Goal: Information Seeking & Learning: Learn about a topic

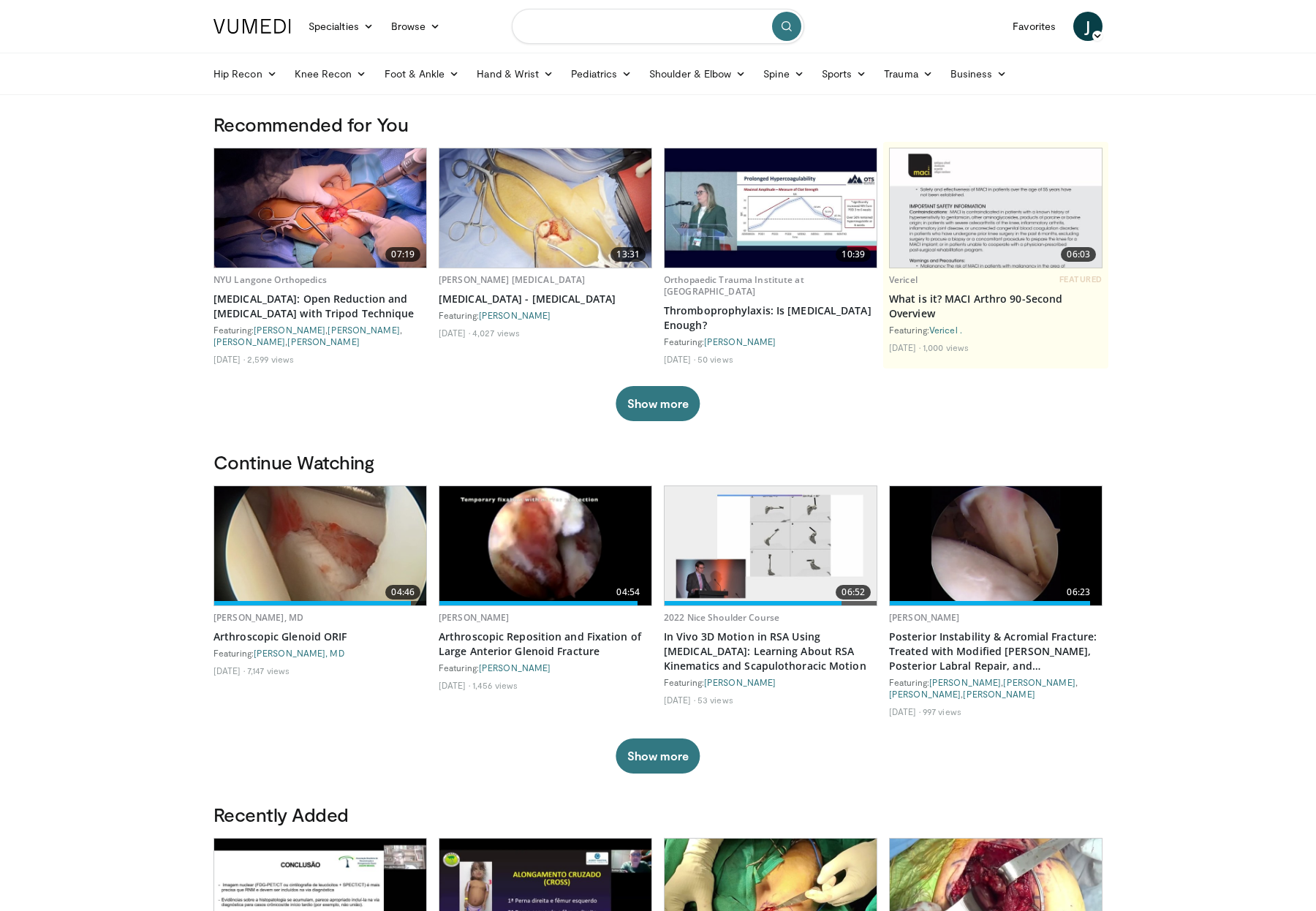
click at [585, 26] on input "Search topics, interventions" at bounding box center [658, 26] width 293 height 35
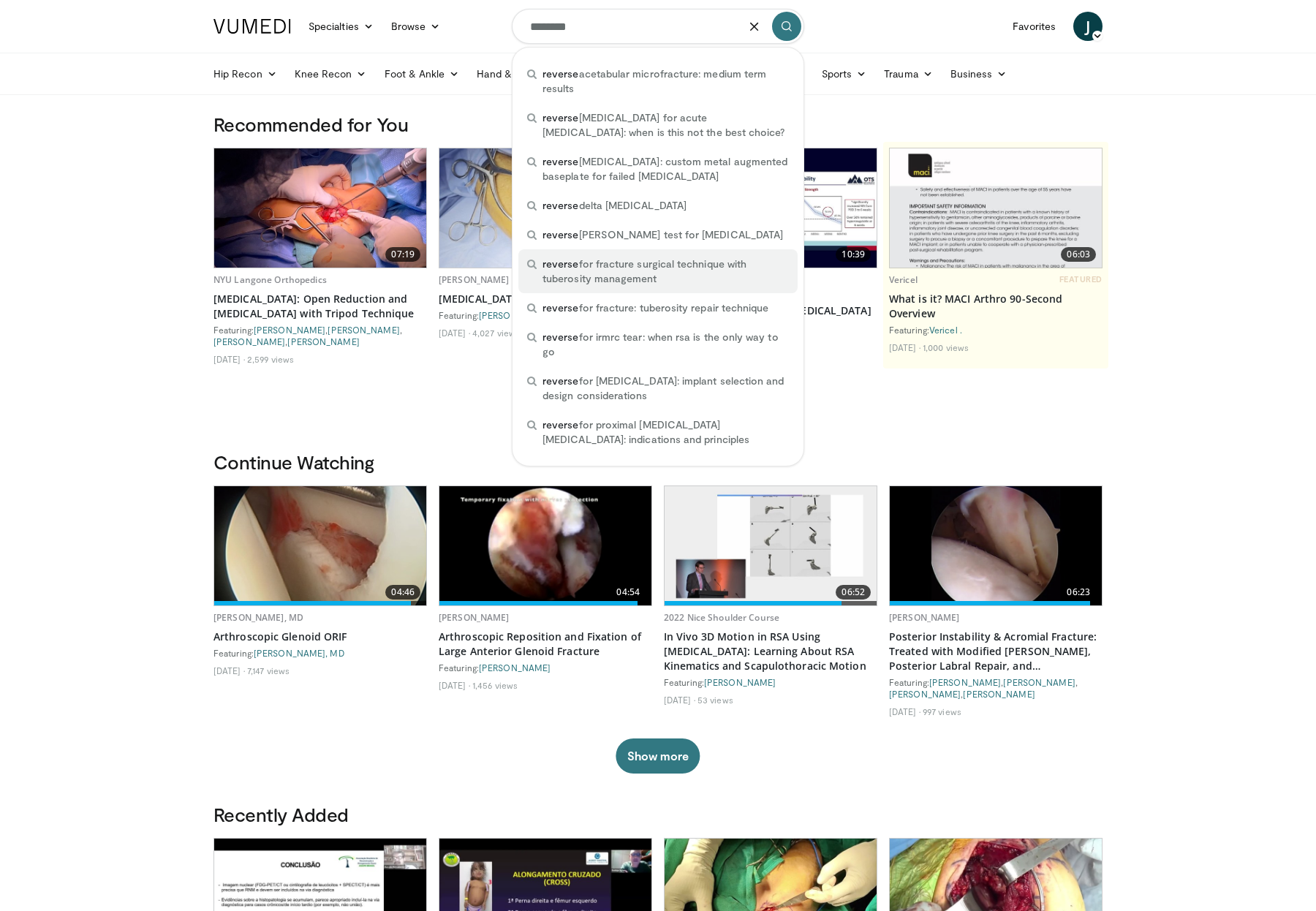
click at [672, 271] on span "reverse for fracture surgical technique with tuberosity management" at bounding box center [666, 271] width 246 height 30
type input "**********"
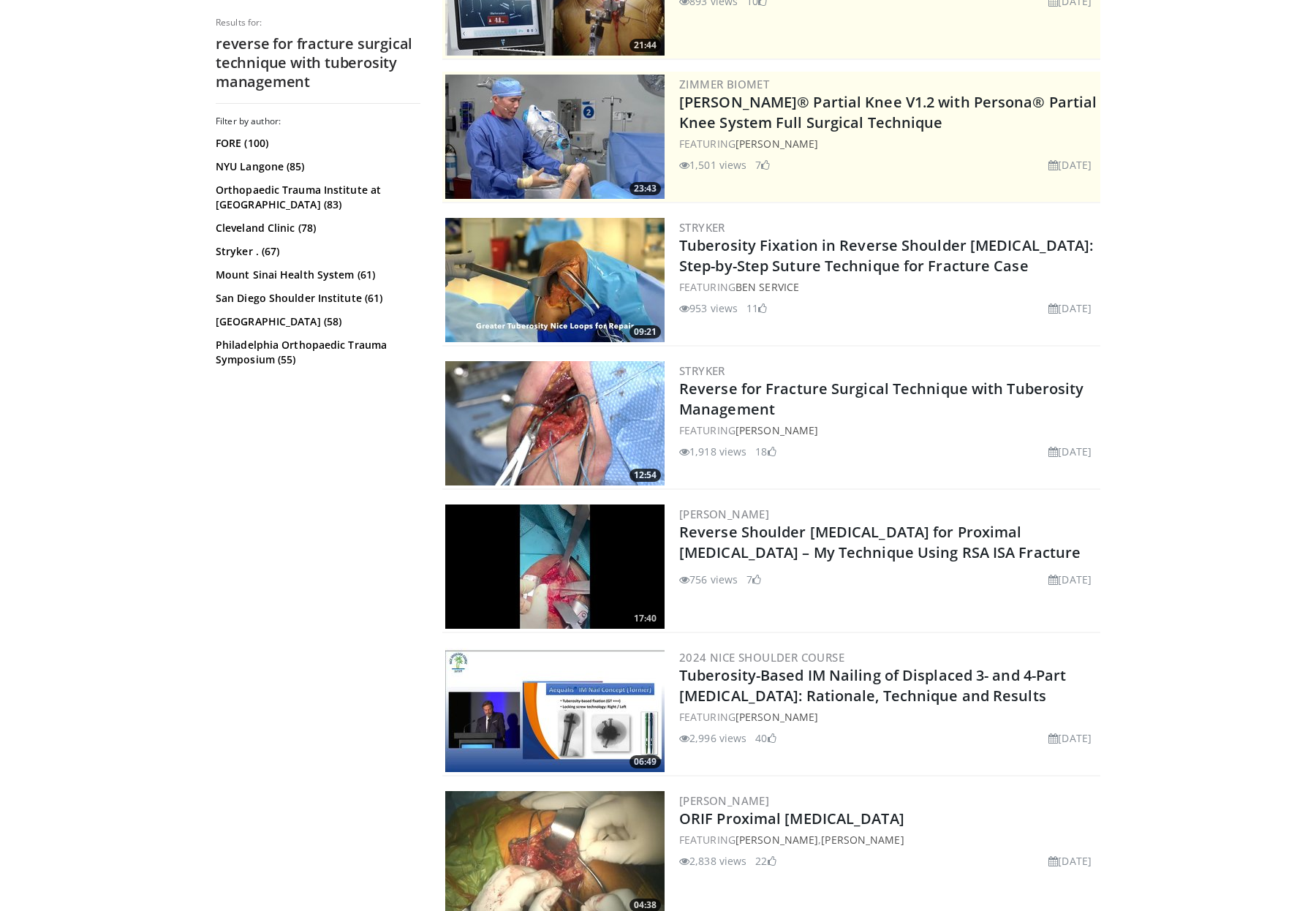
scroll to position [235, 0]
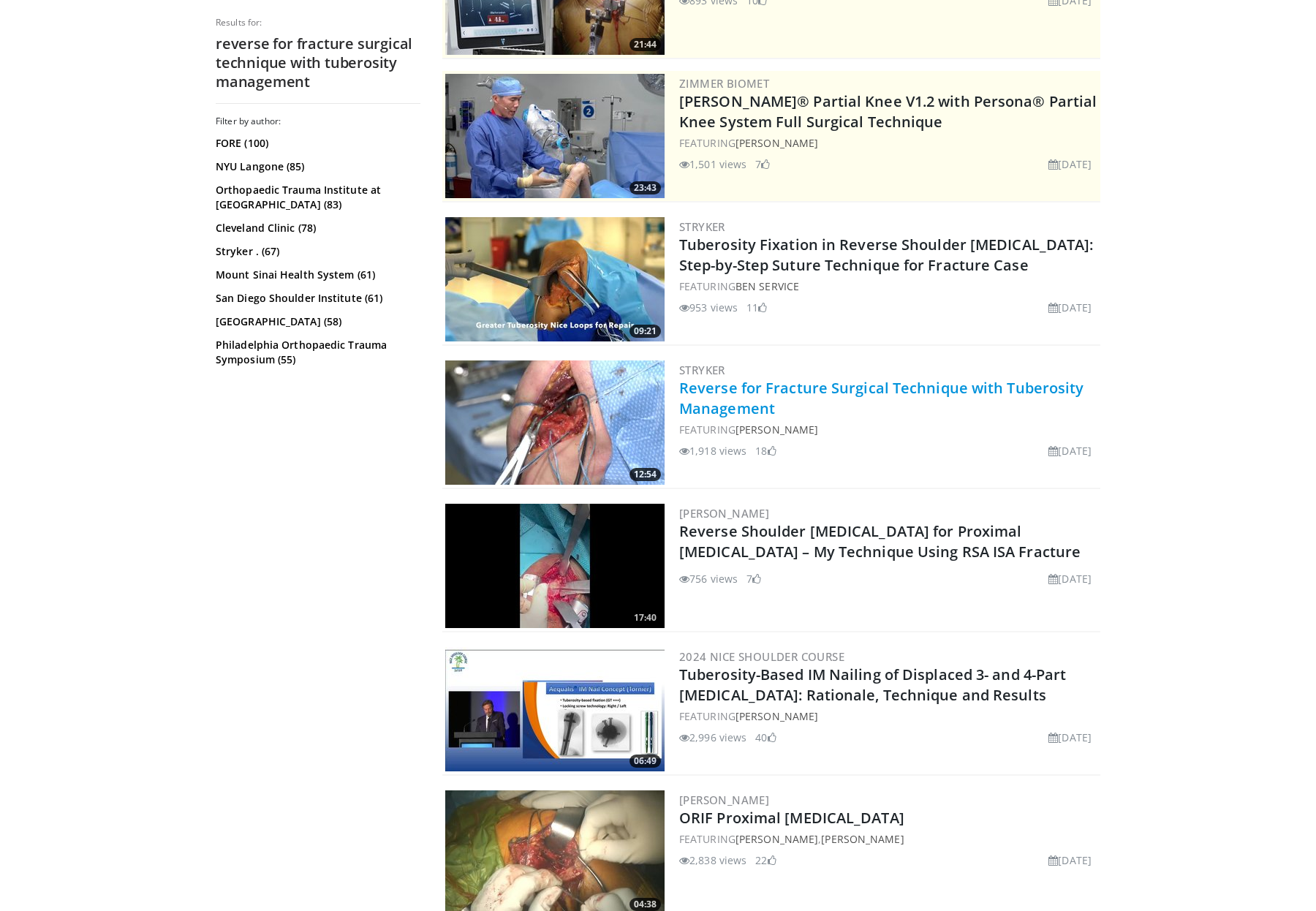
click at [708, 395] on link "Reverse for Fracture Surgical Technique with Tuberosity Management" at bounding box center [882, 399] width 405 height 41
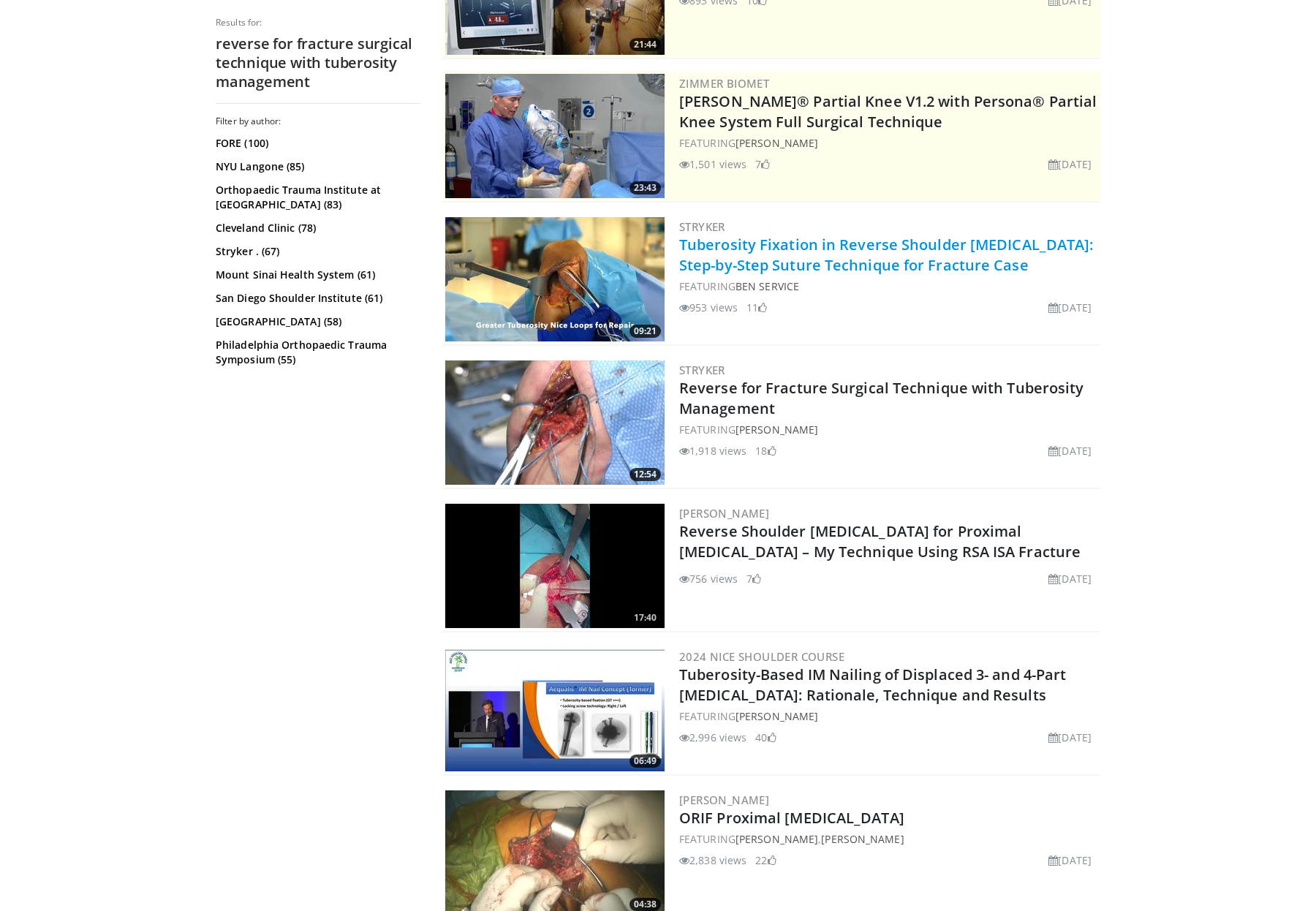
click at [771, 265] on link "Tuberosity Fixation in Reverse Shoulder [MEDICAL_DATA]: Step-by-Step Suture Tec…" at bounding box center [886, 255] width 414 height 41
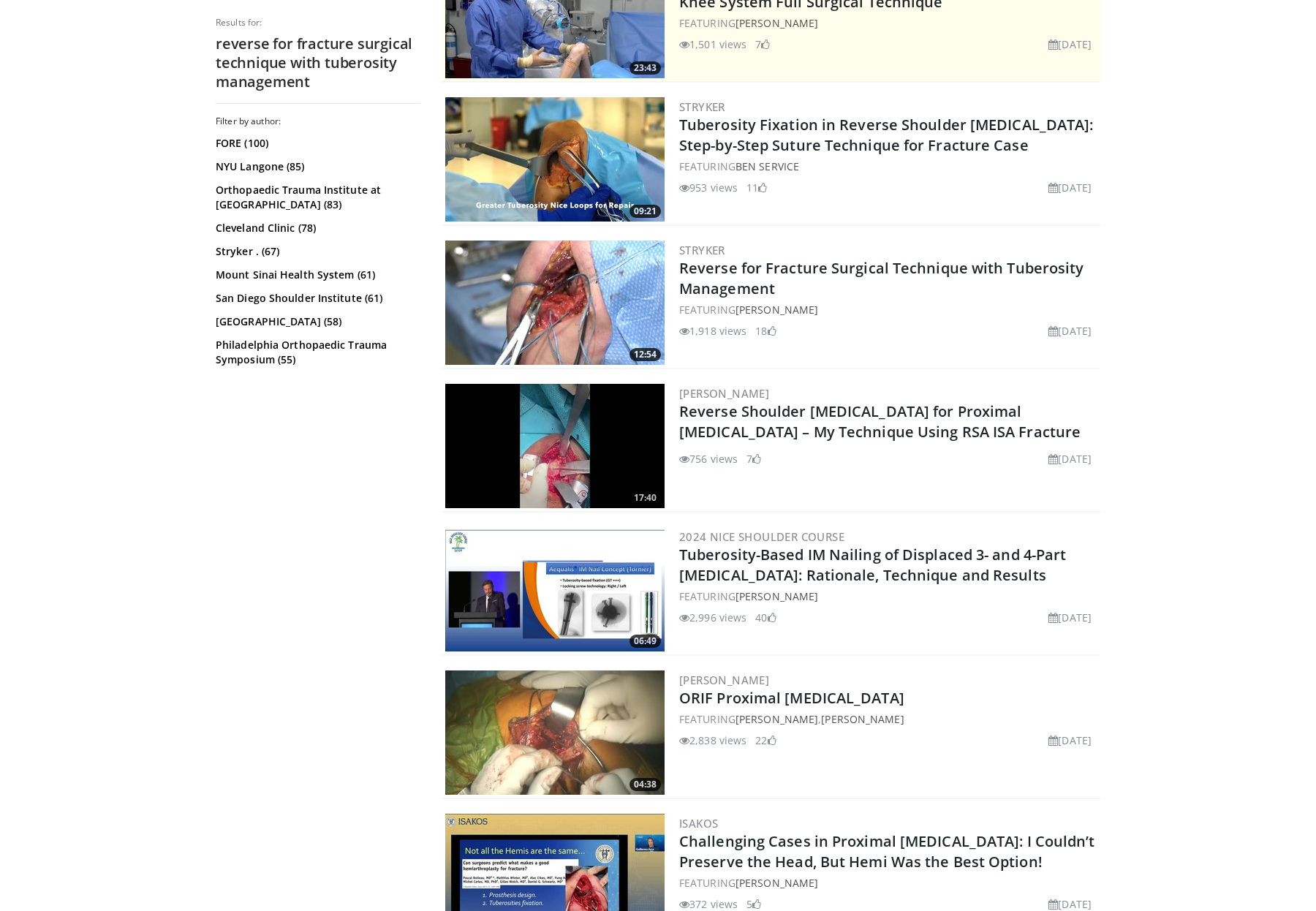
scroll to position [364, 0]
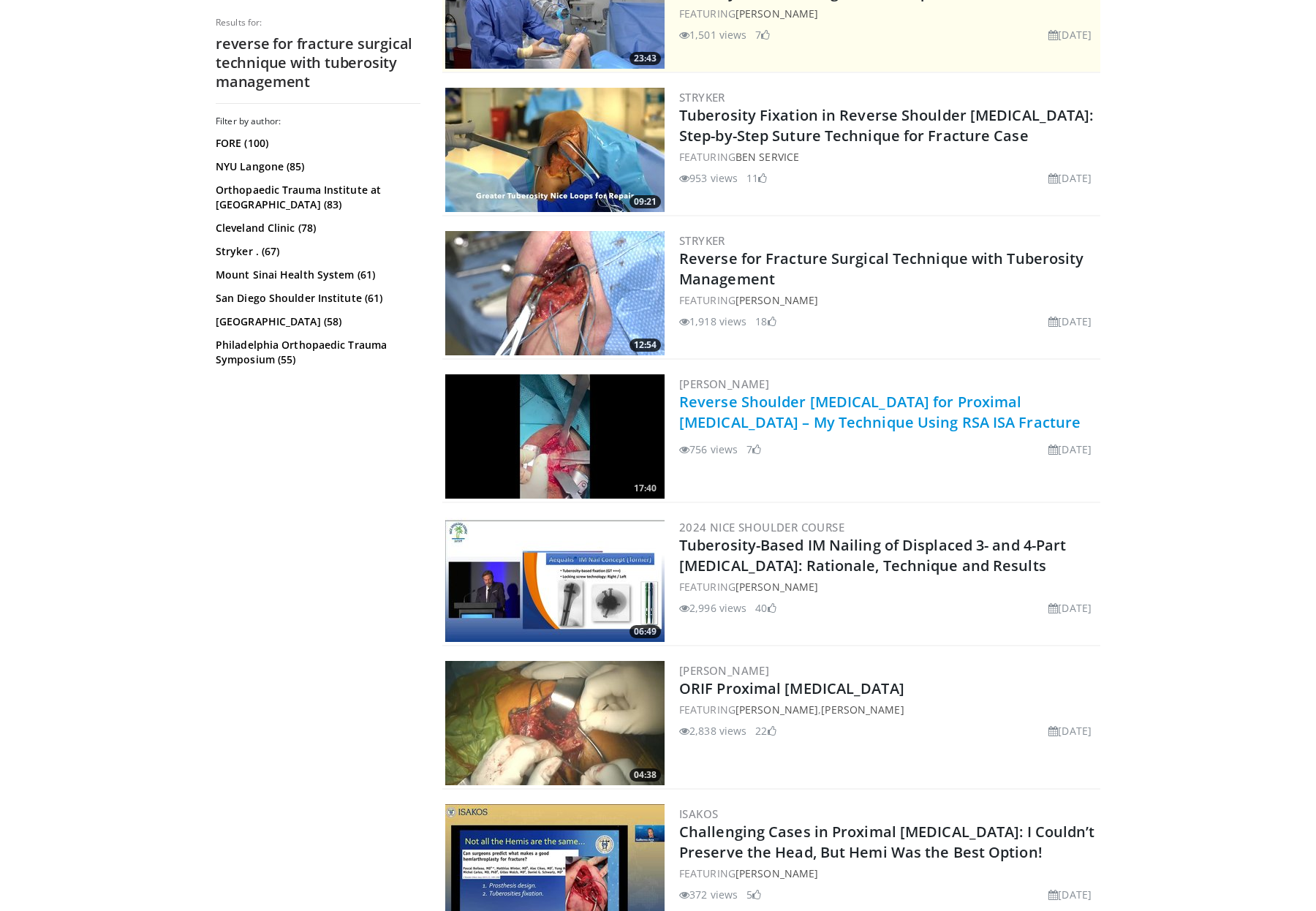
click at [747, 413] on link "Reverse Shoulder Arthroplasty for Proximal Humeral Fractures – My Technique Usi…" at bounding box center [880, 412] width 402 height 41
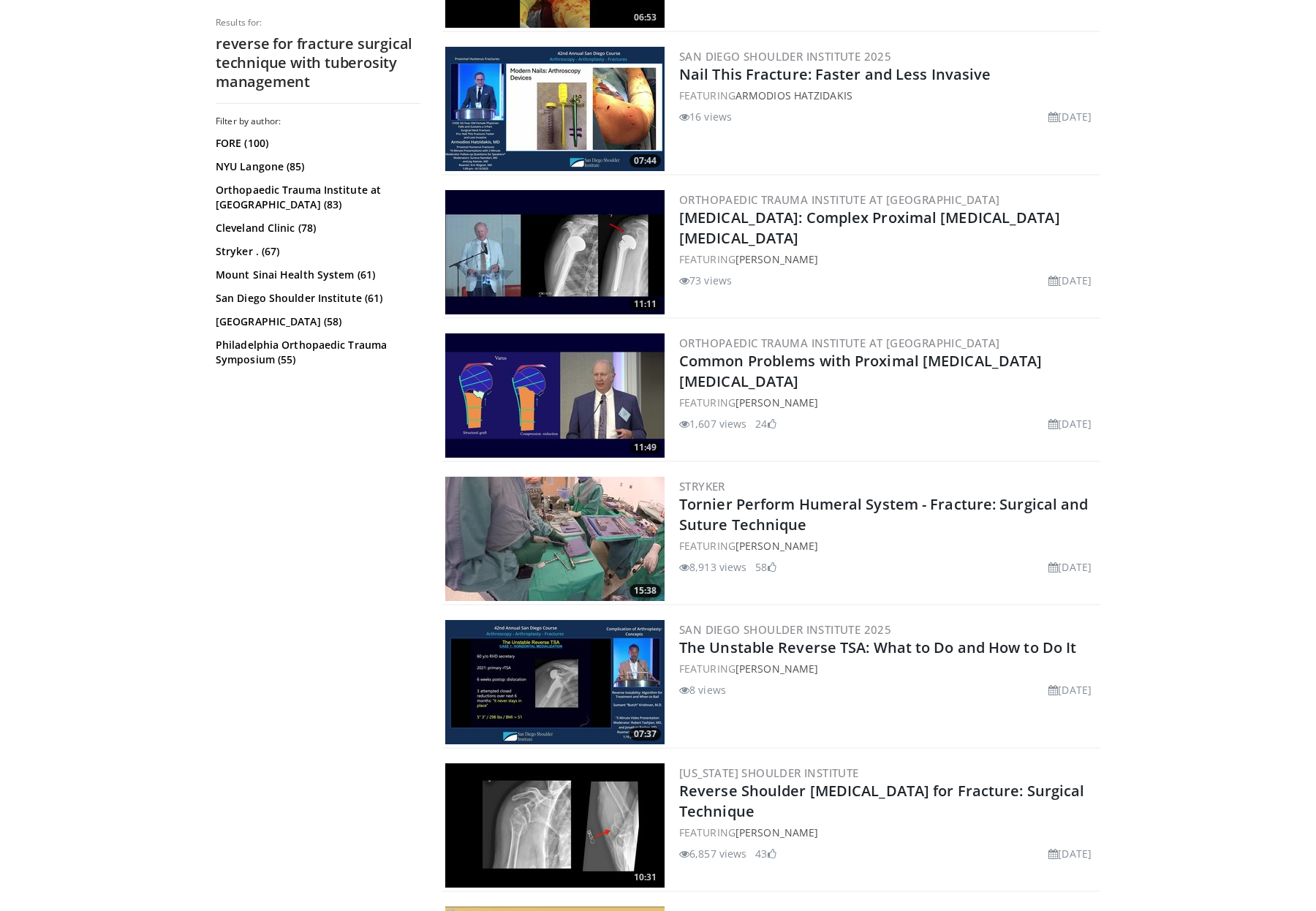
scroll to position [1555, 0]
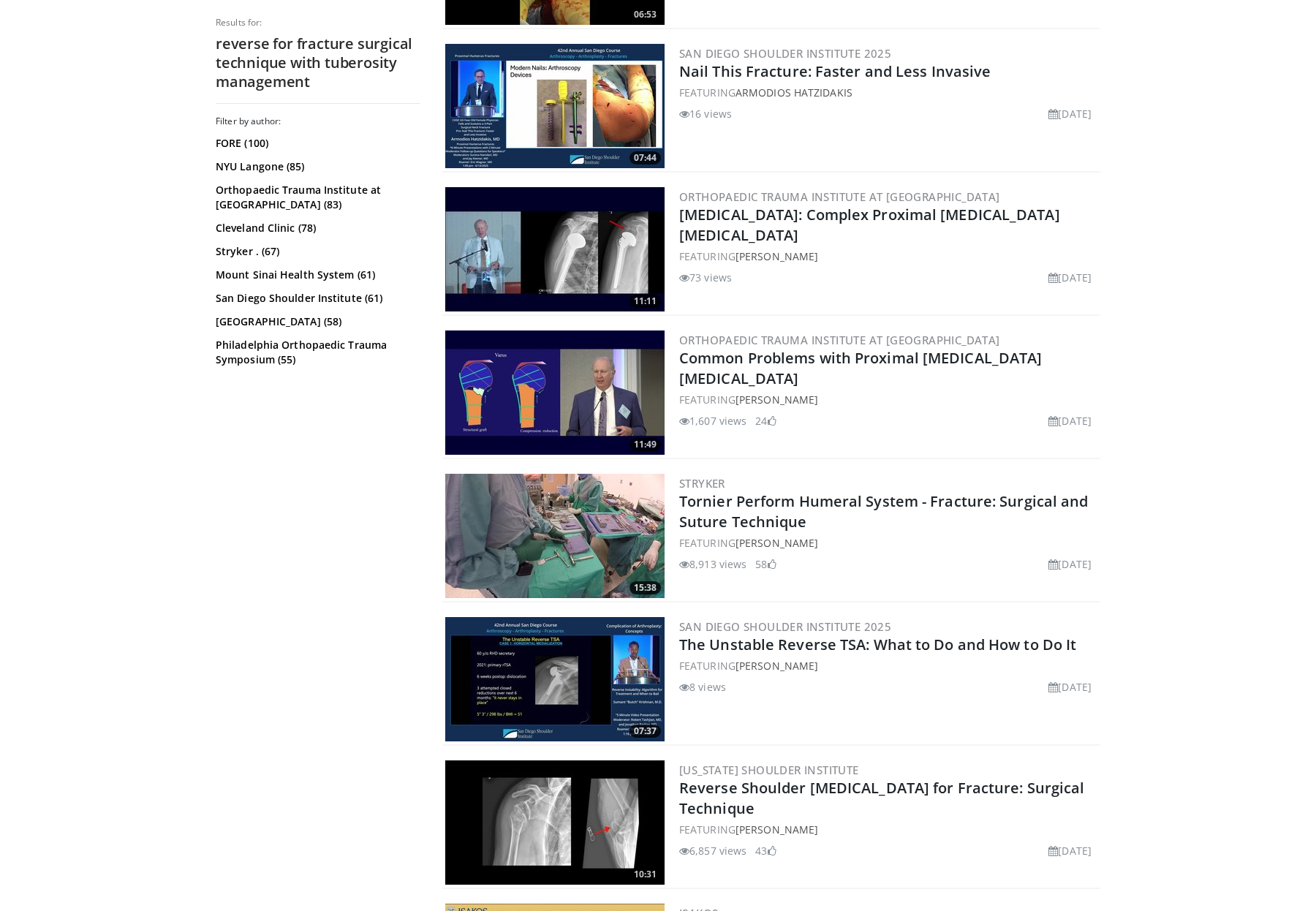
click at [602, 508] on img at bounding box center [555, 535] width 219 height 124
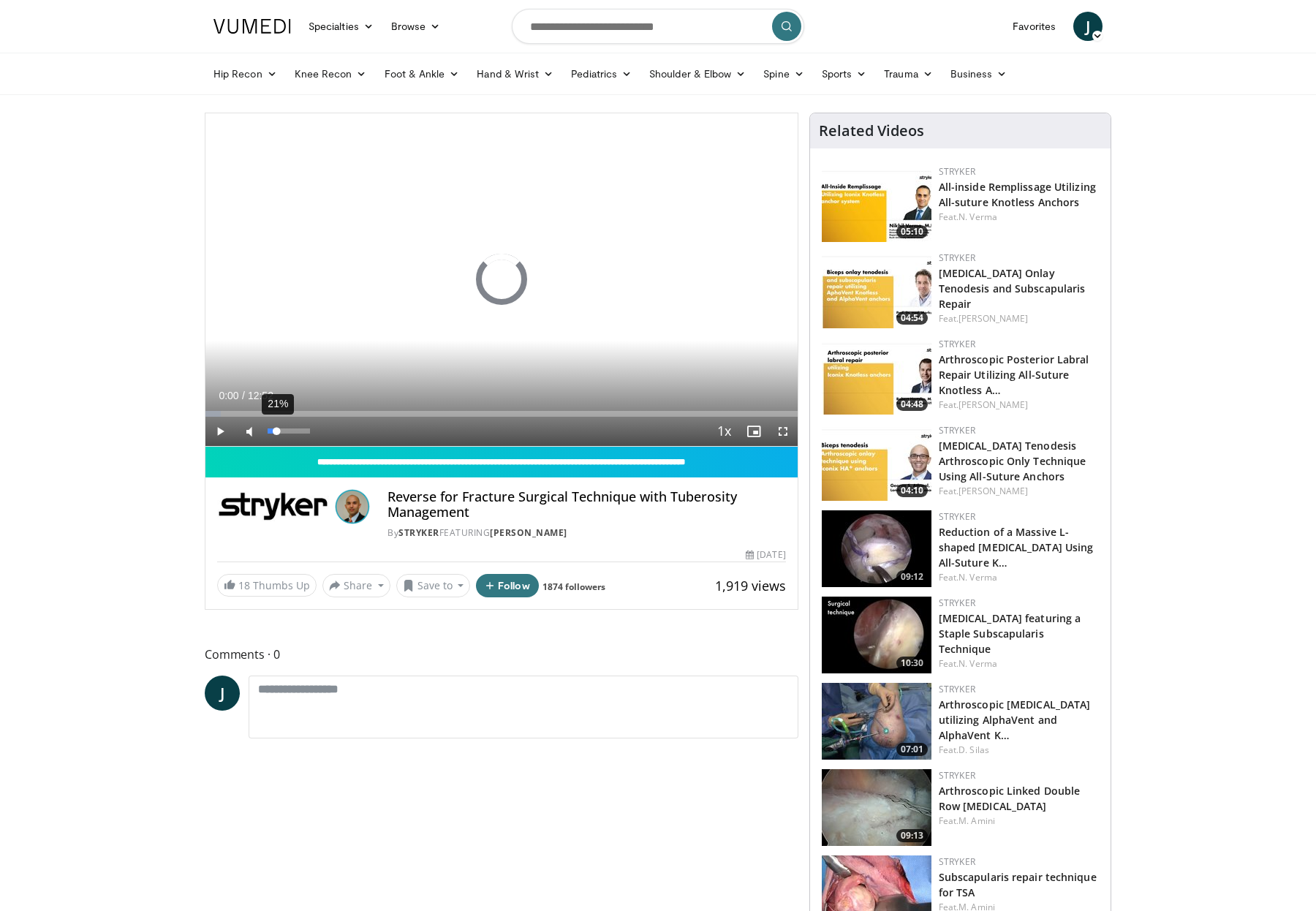
click at [276, 429] on div "21%" at bounding box center [288, 431] width 41 height 5
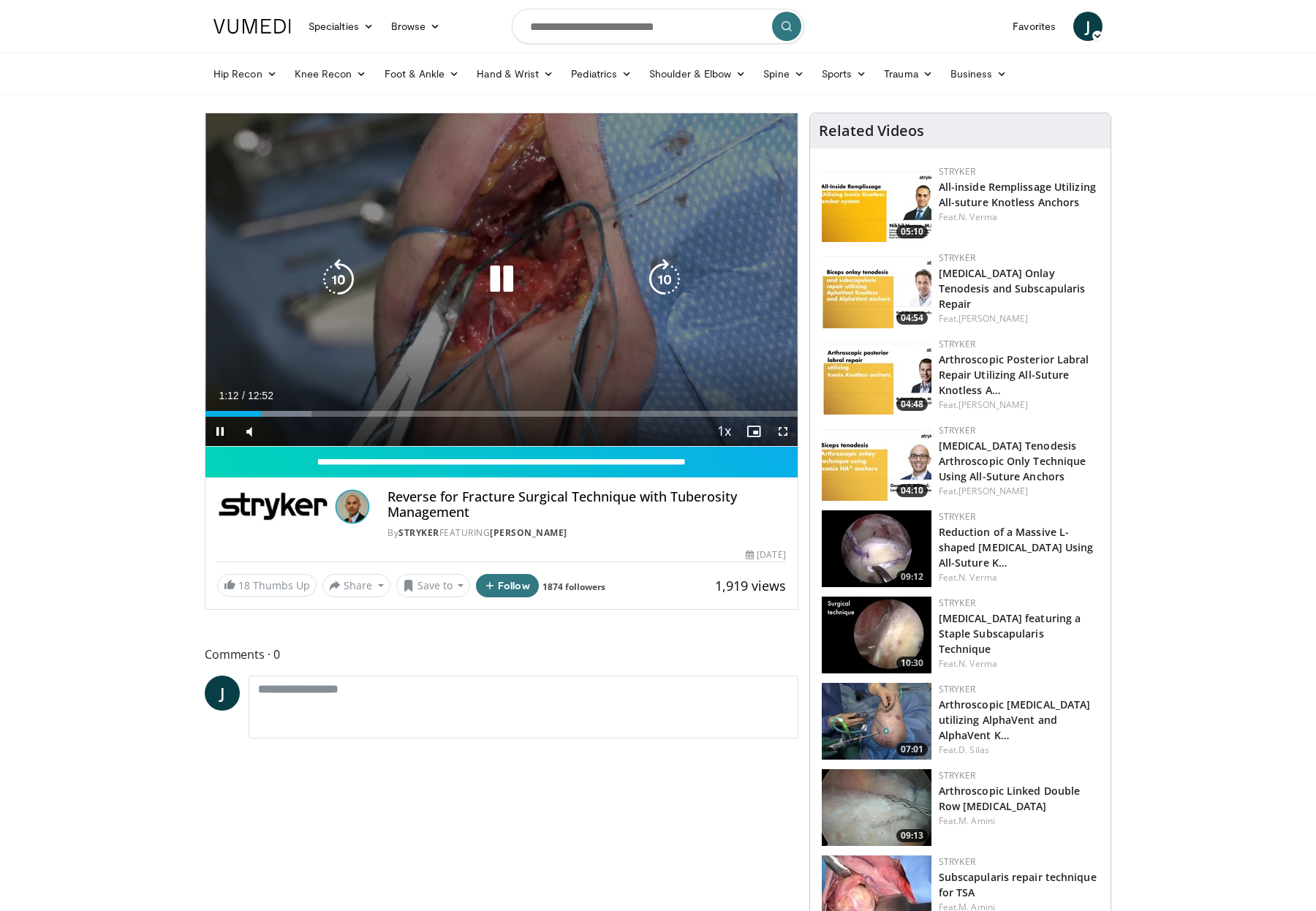
click at [661, 275] on icon "Video Player" at bounding box center [664, 279] width 41 height 41
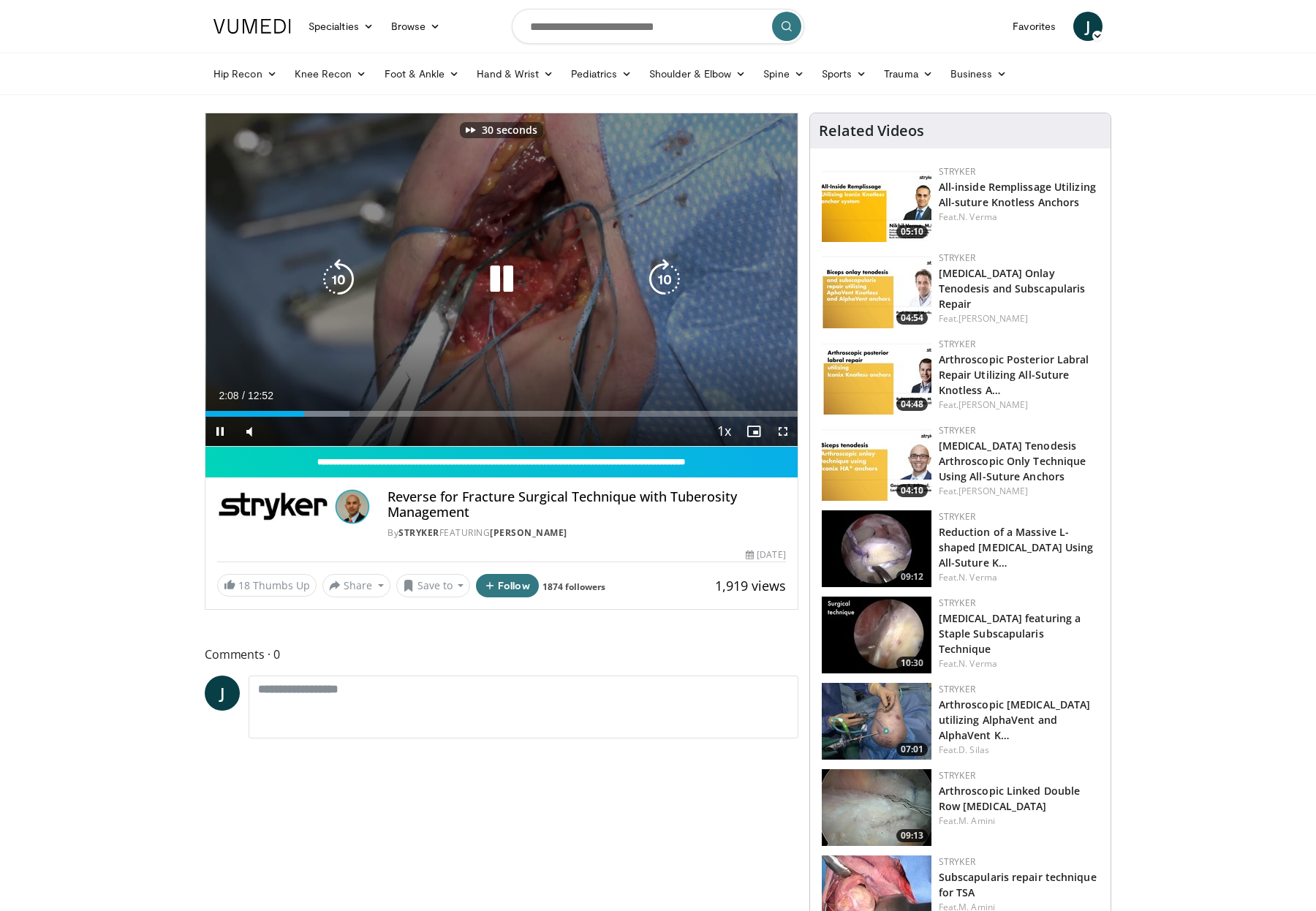
click at [661, 275] on icon "Video Player" at bounding box center [664, 279] width 41 height 41
click at [658, 279] on icon "Video Player" at bounding box center [664, 279] width 41 height 41
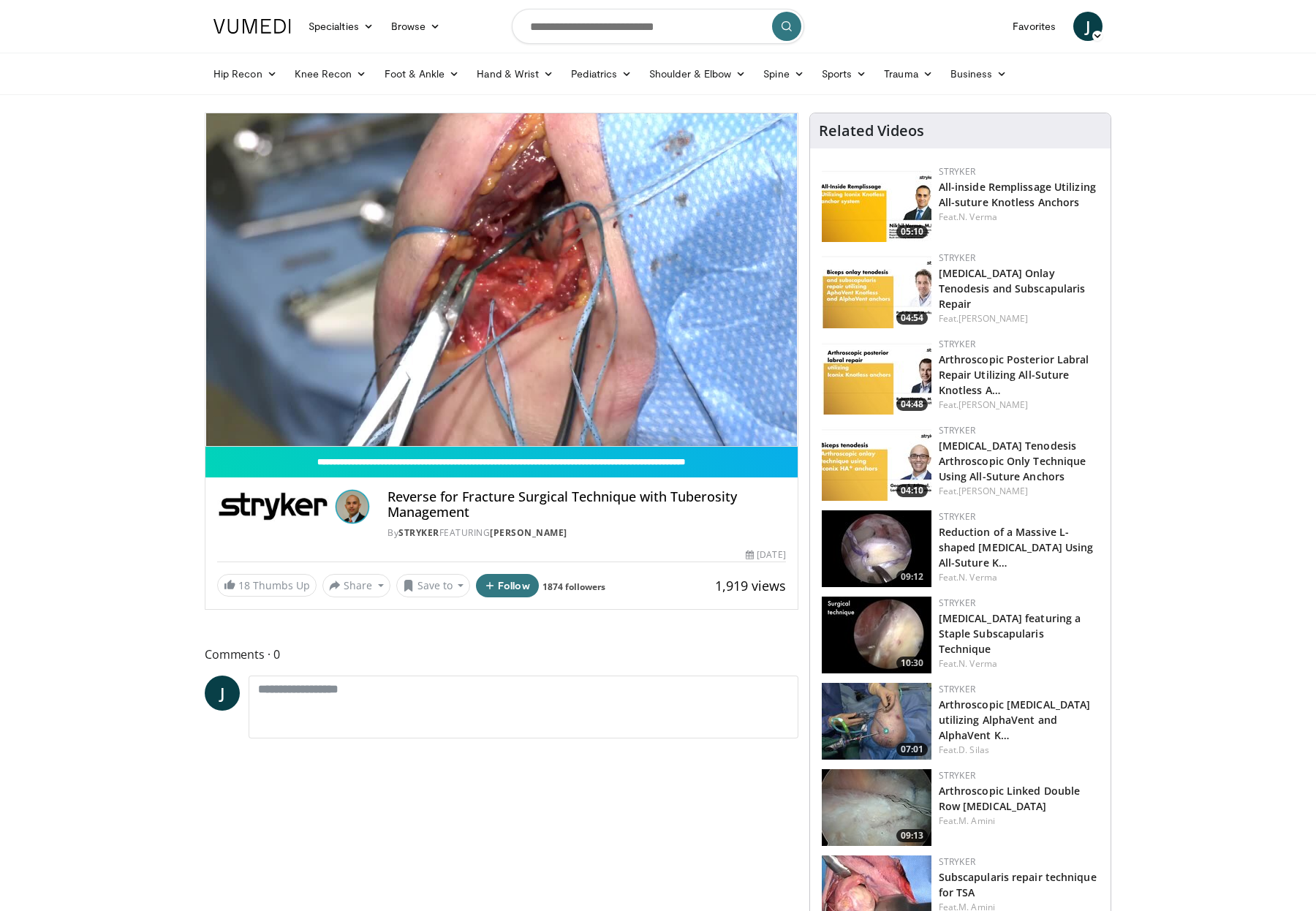
click at [658, 279] on div "30 seconds Tap to unmute" at bounding box center [501, 279] width 593 height 333
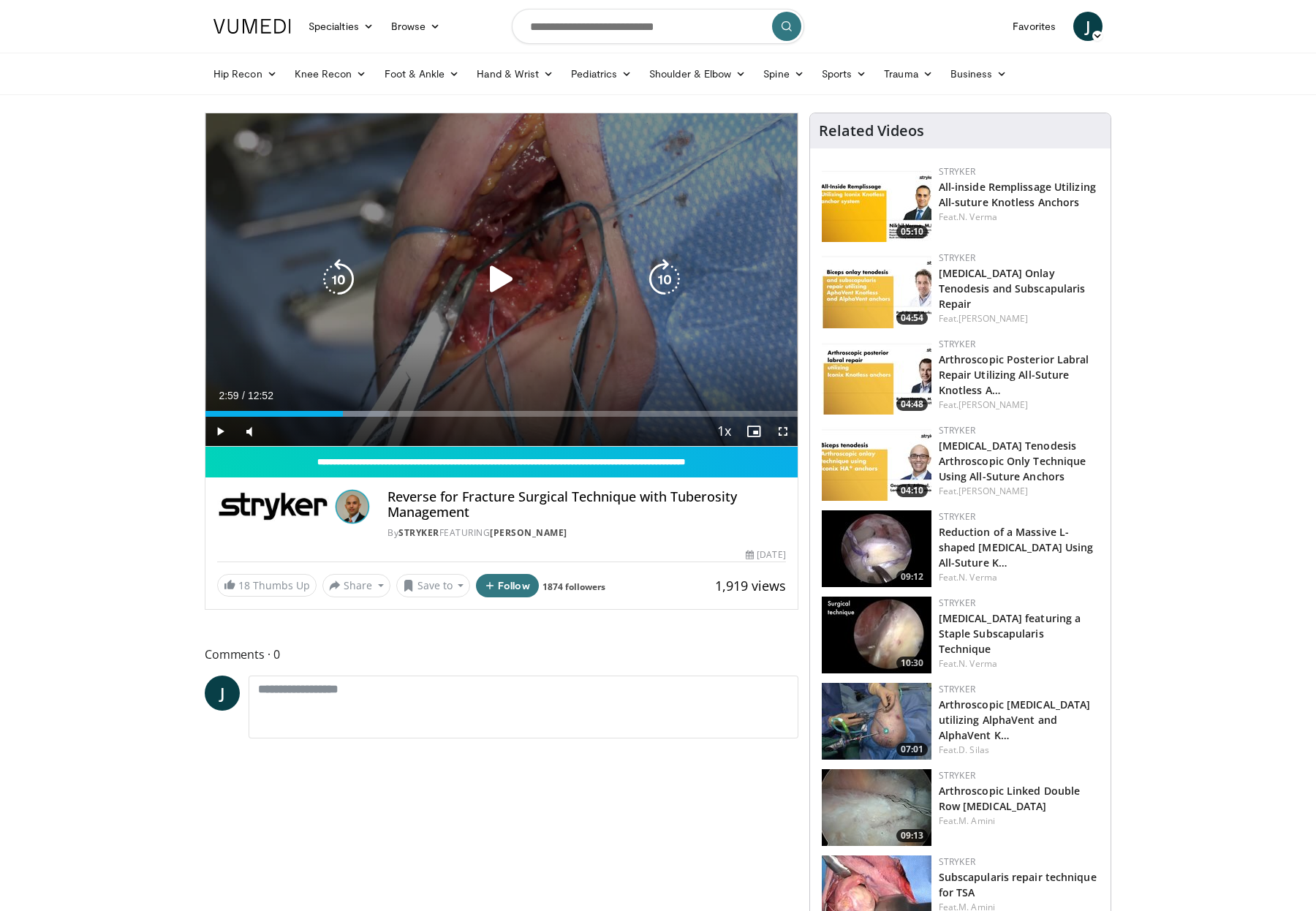
click at [659, 283] on icon "Video Player" at bounding box center [664, 279] width 41 height 41
click at [501, 284] on icon "Video Player" at bounding box center [501, 279] width 41 height 41
click at [668, 279] on icon "Video Player" at bounding box center [664, 279] width 41 height 41
click at [661, 282] on icon "Video Player" at bounding box center [664, 279] width 41 height 41
click at [664, 282] on icon "Video Player" at bounding box center [664, 279] width 41 height 41
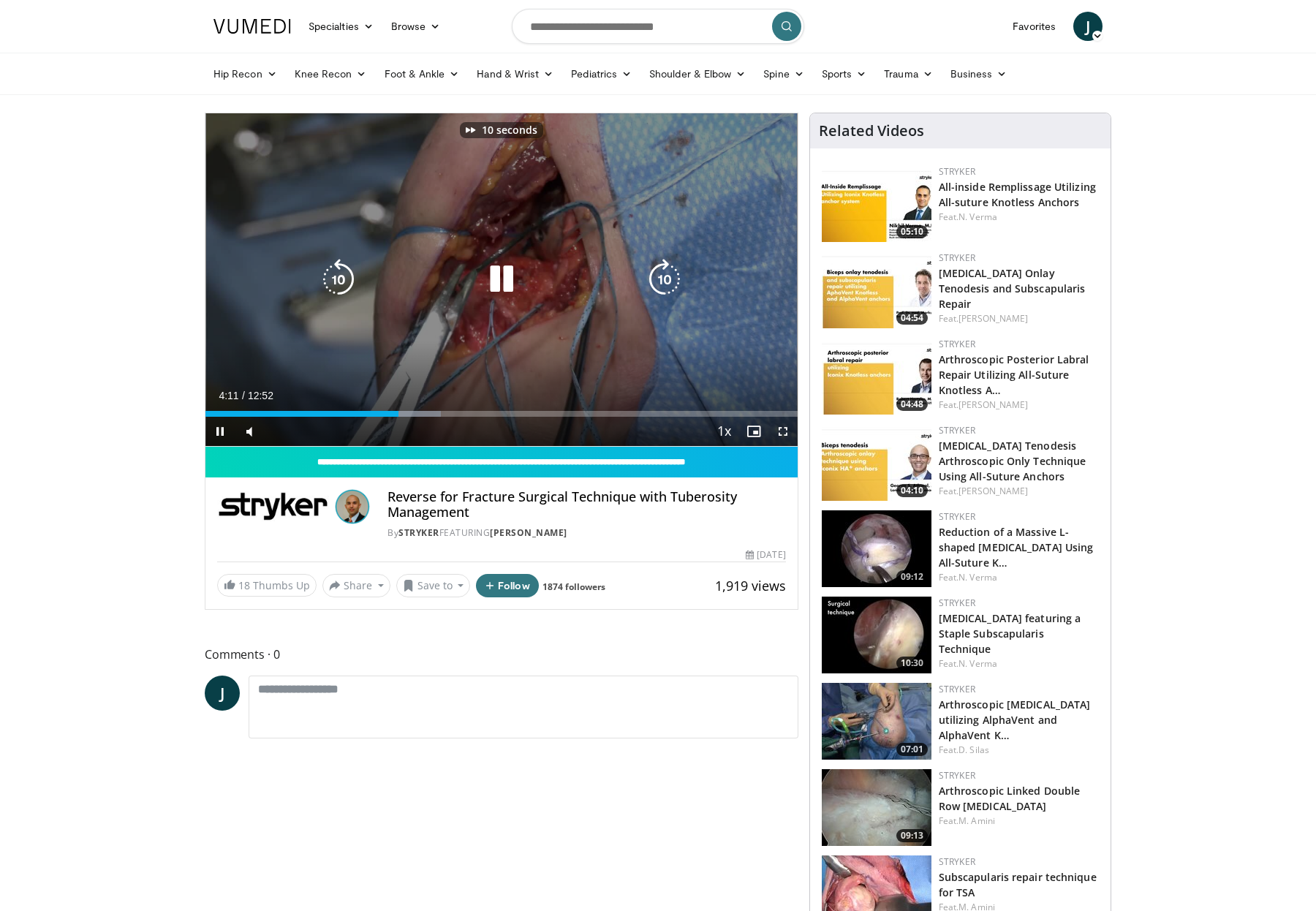
click at [664, 282] on icon "Video Player" at bounding box center [664, 279] width 41 height 41
click at [659, 286] on icon "Video Player" at bounding box center [664, 279] width 41 height 41
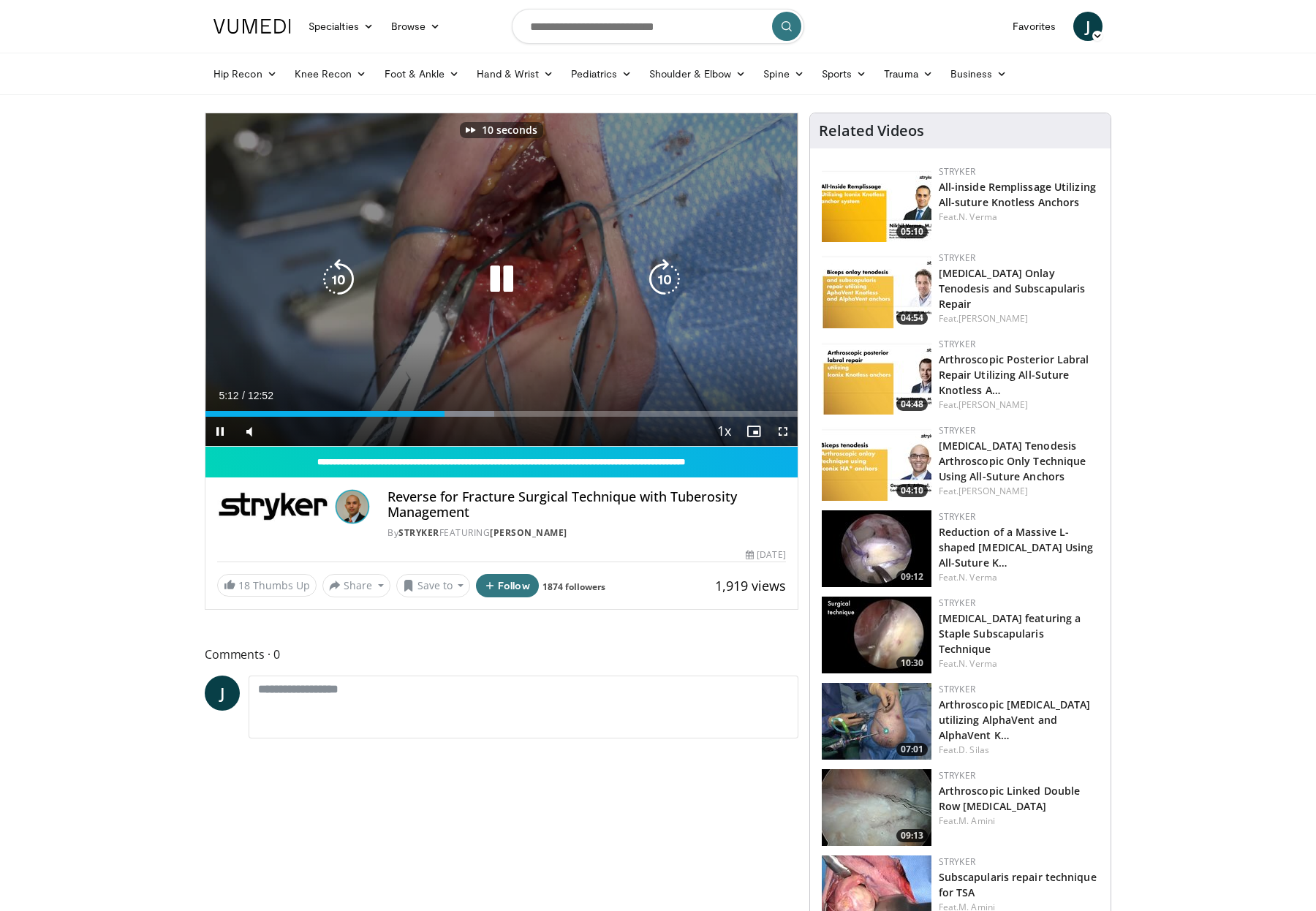
click at [659, 286] on icon "Video Player" at bounding box center [664, 279] width 41 height 41
click at [657, 288] on icon "Video Player" at bounding box center [664, 279] width 41 height 41
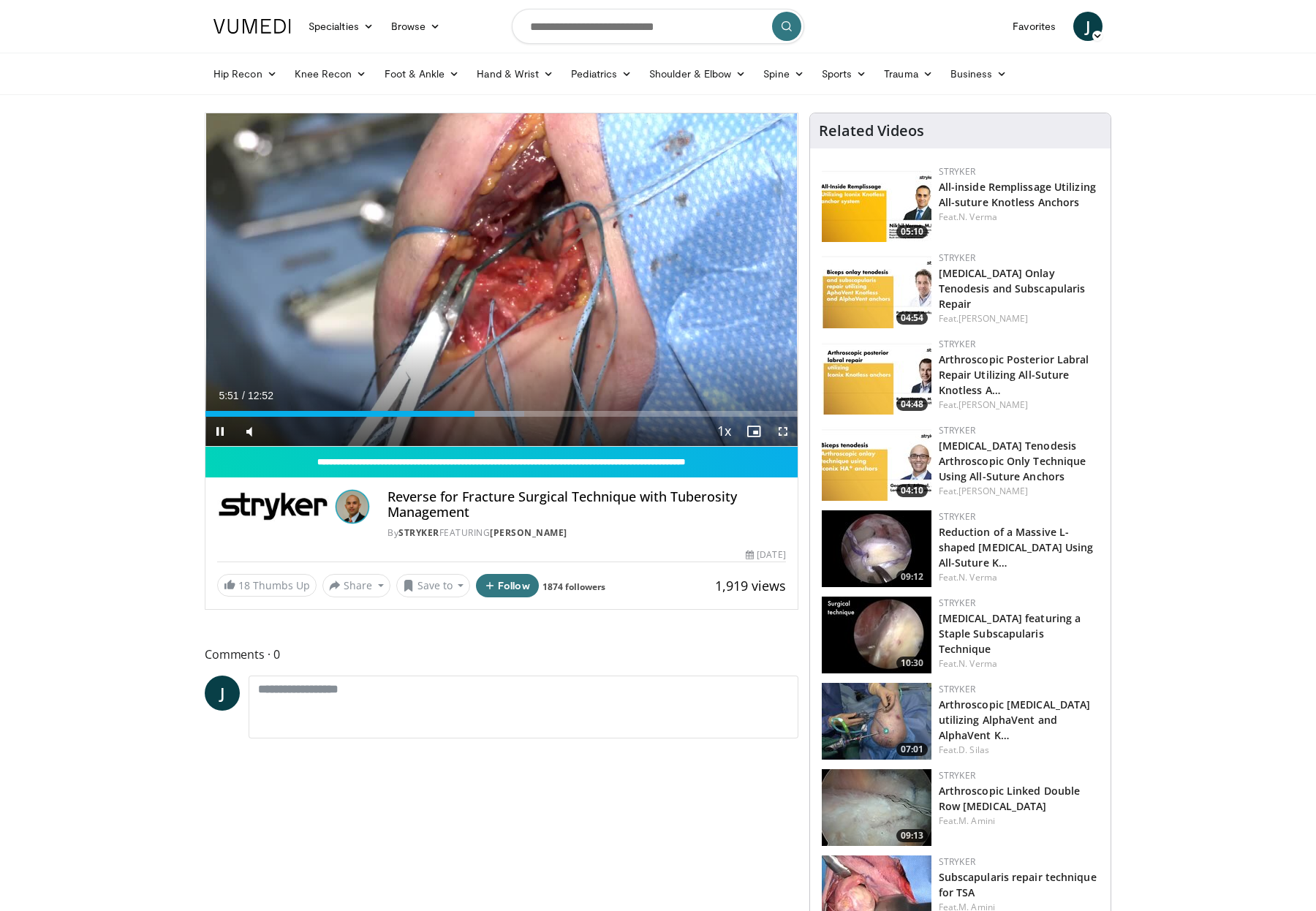
click at [784, 436] on span "Video Player" at bounding box center [783, 431] width 30 height 30
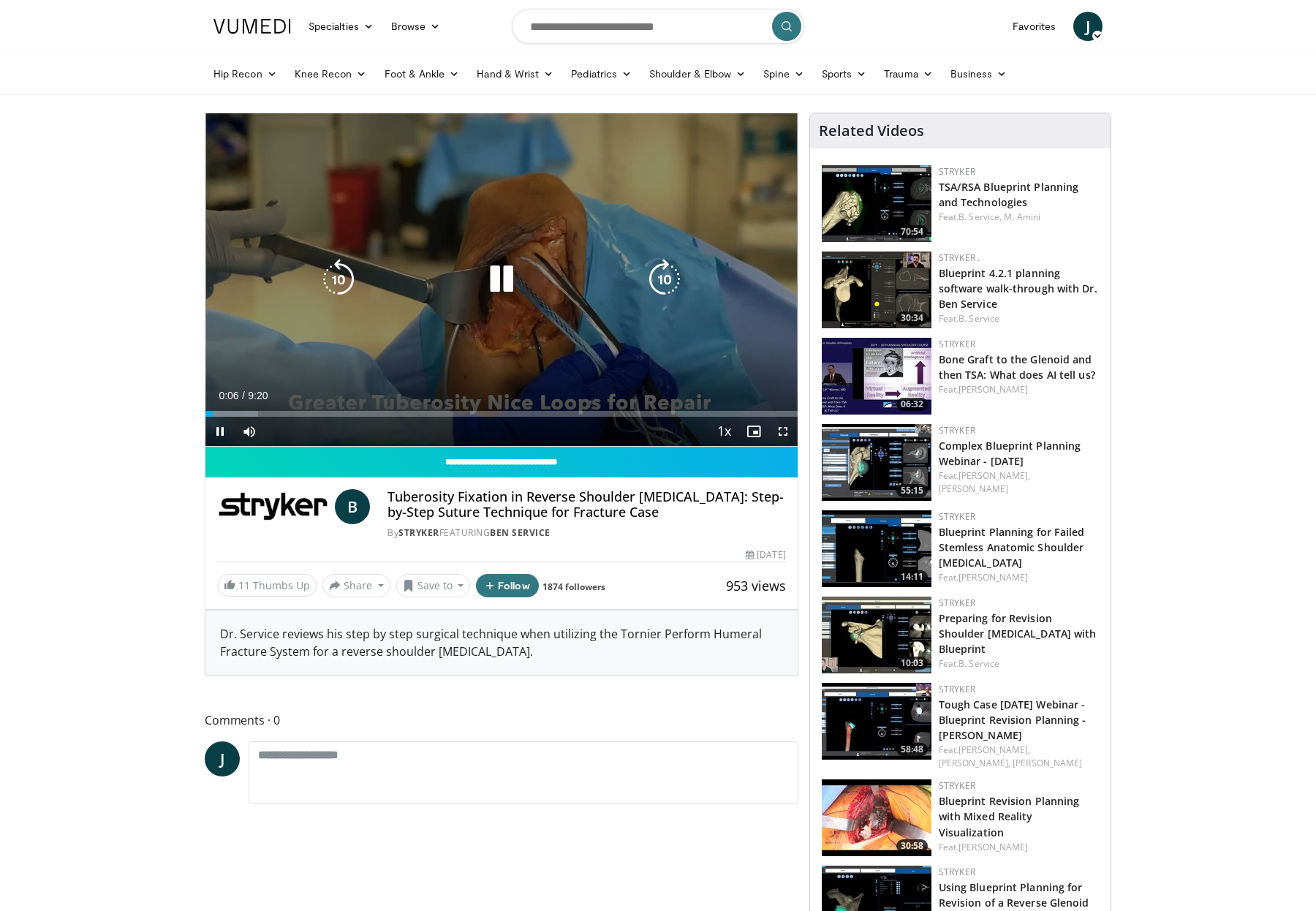
click at [670, 284] on icon "Video Player" at bounding box center [664, 279] width 41 height 41
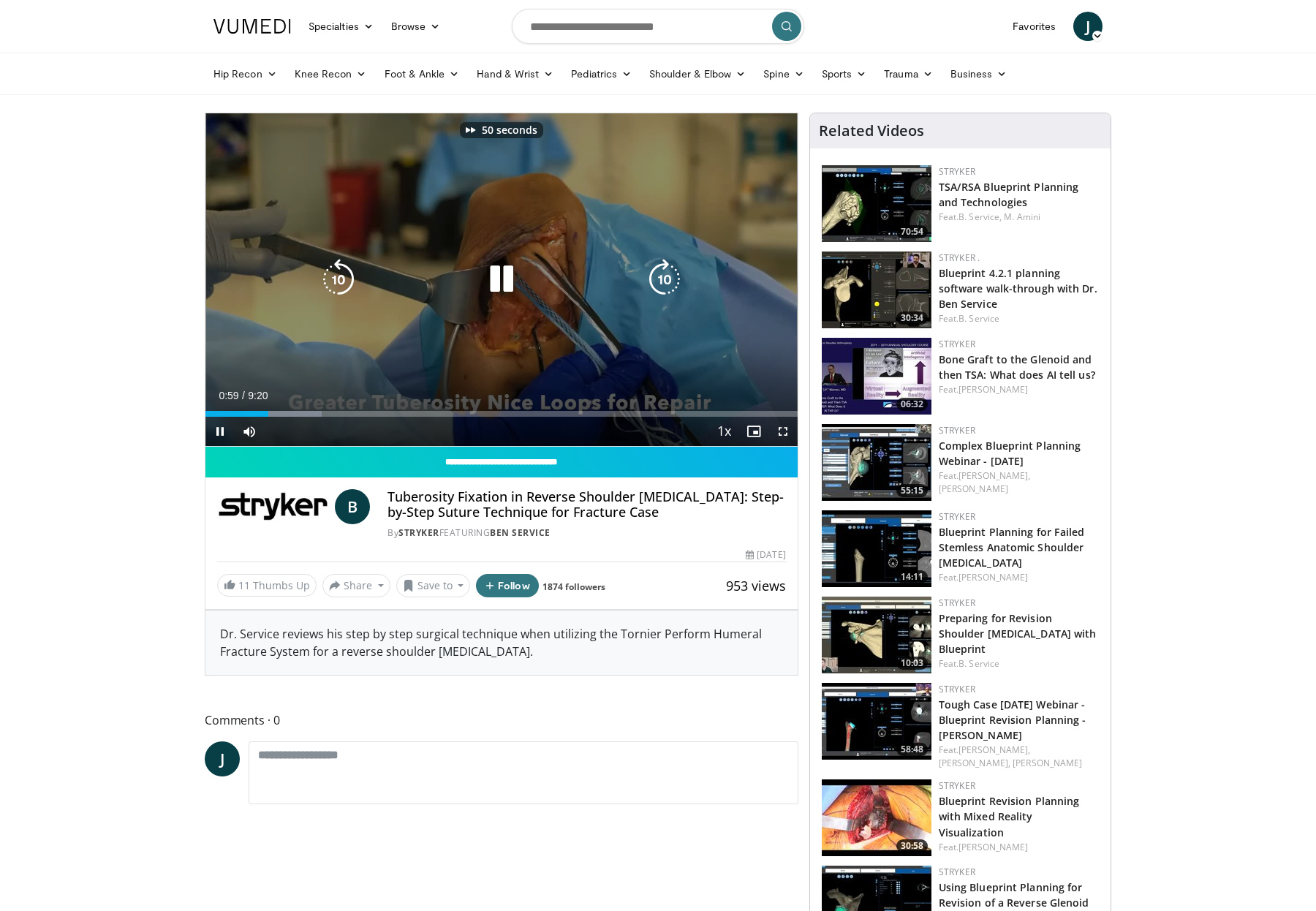
click at [670, 284] on icon "Video Player" at bounding box center [664, 279] width 41 height 41
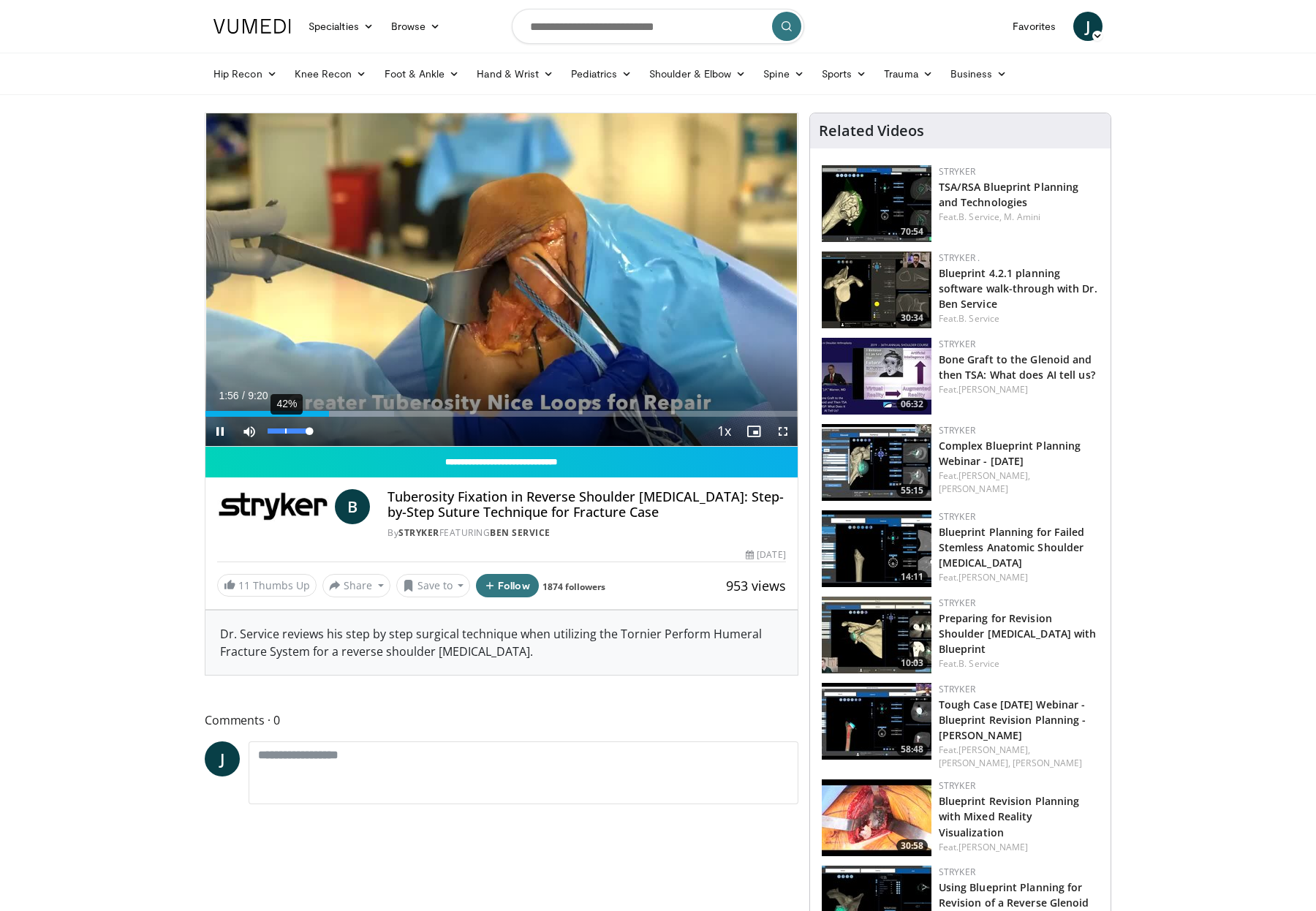
click at [286, 430] on div "42%" at bounding box center [288, 431] width 41 height 5
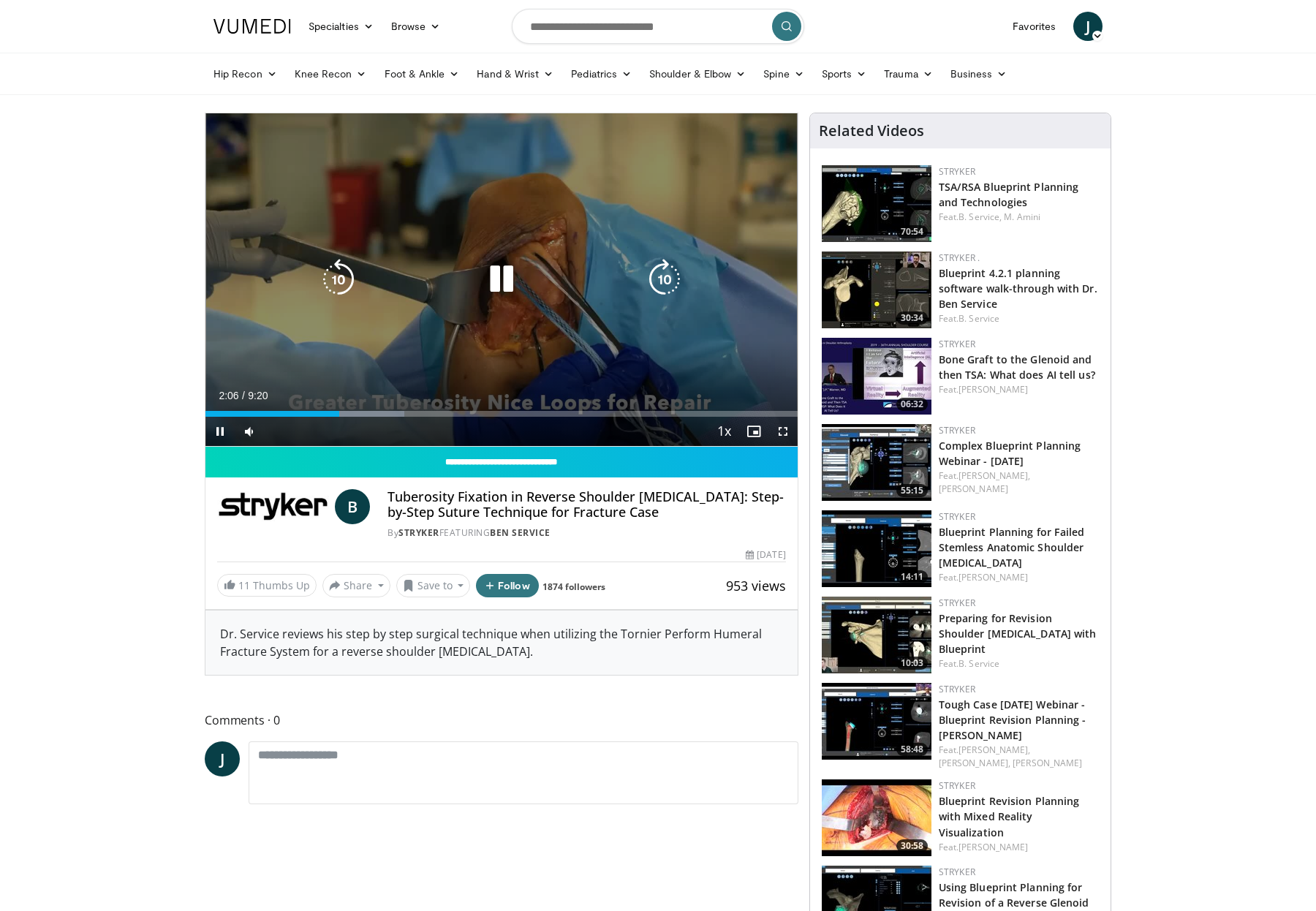
click at [662, 287] on icon "Video Player" at bounding box center [664, 279] width 41 height 41
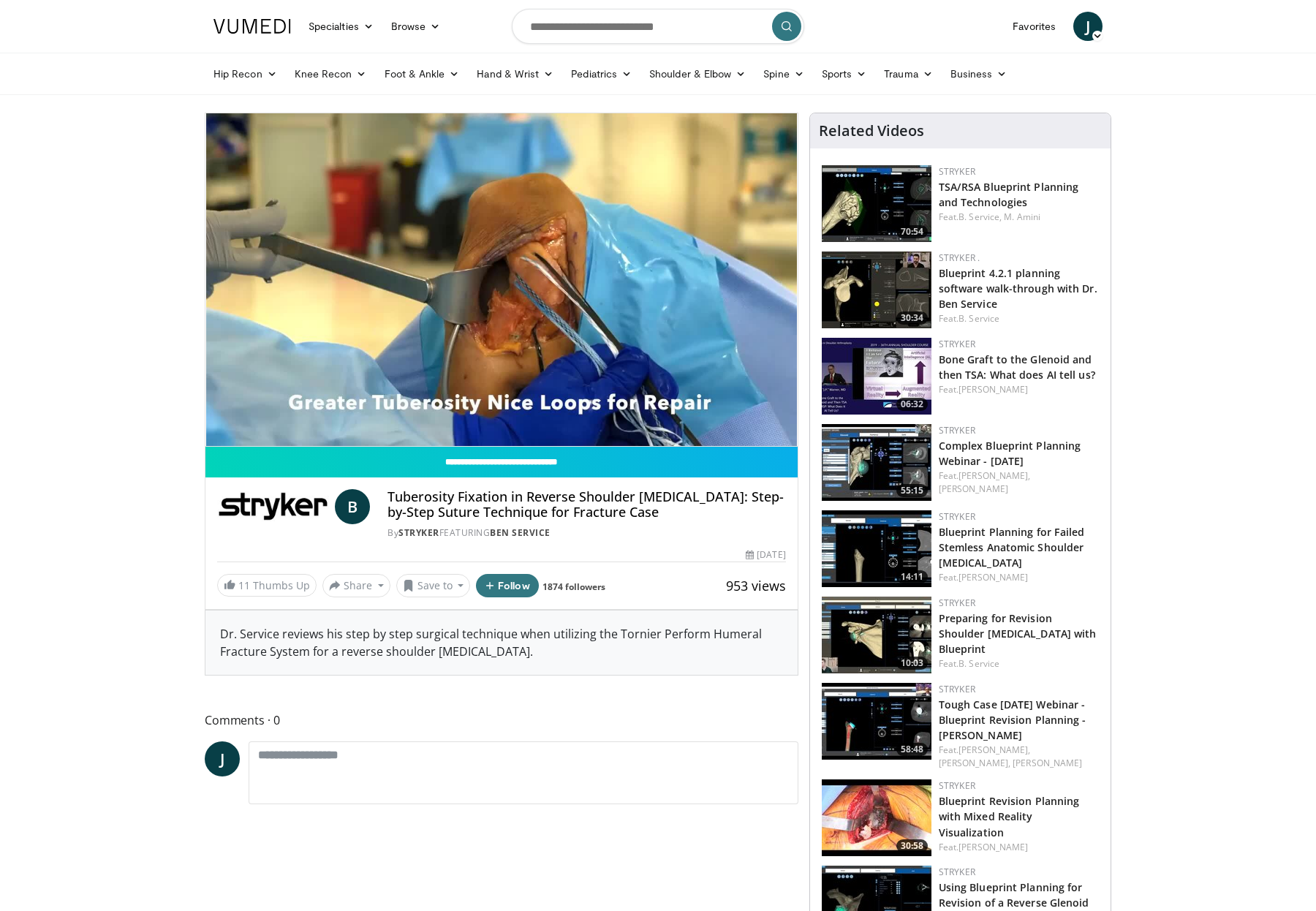
click at [662, 287] on div "20 seconds Tap to unmute" at bounding box center [501, 279] width 593 height 333
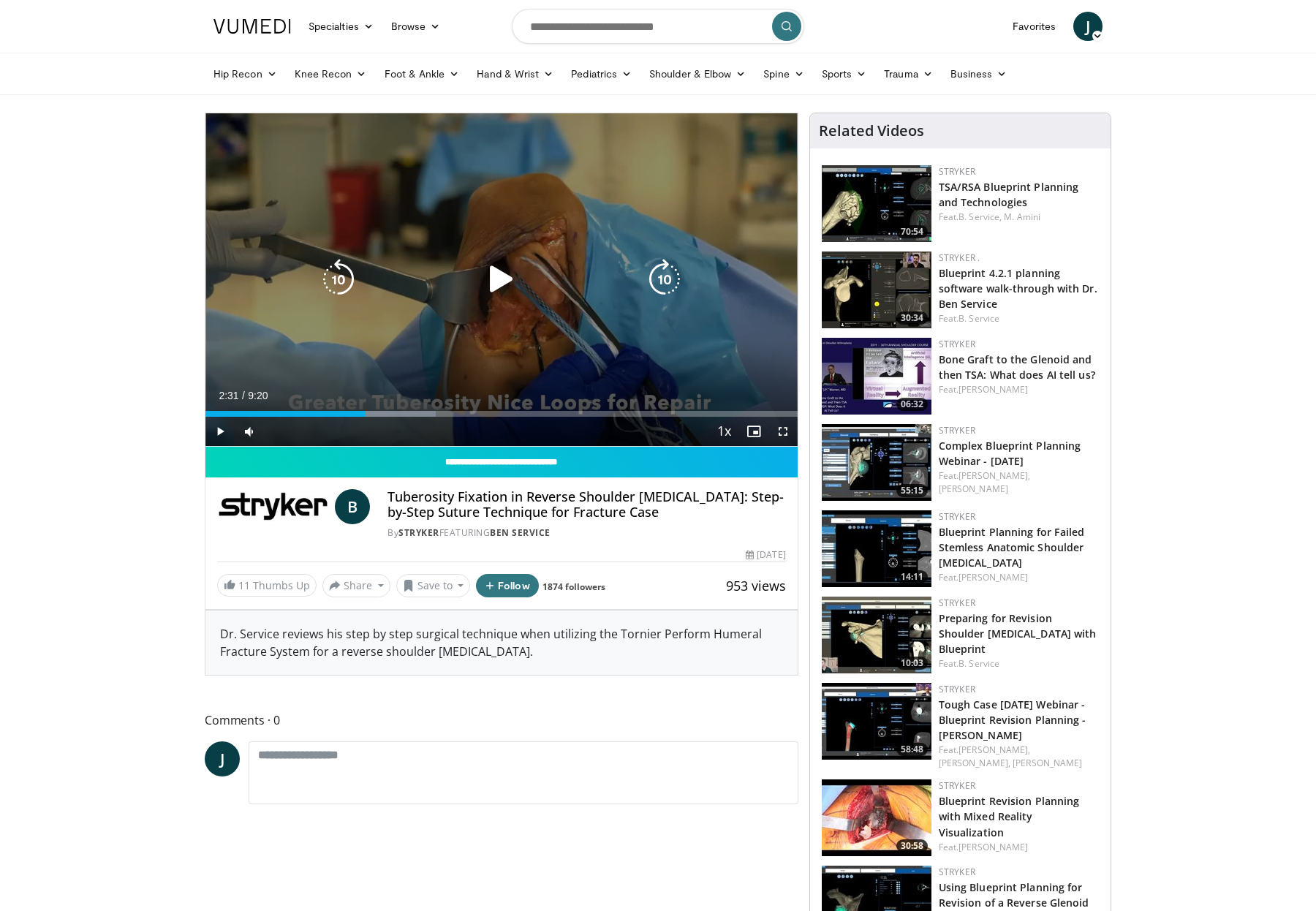
click at [495, 283] on icon "Video Player" at bounding box center [501, 279] width 41 height 41
click at [658, 282] on icon "Video Player" at bounding box center [664, 279] width 41 height 41
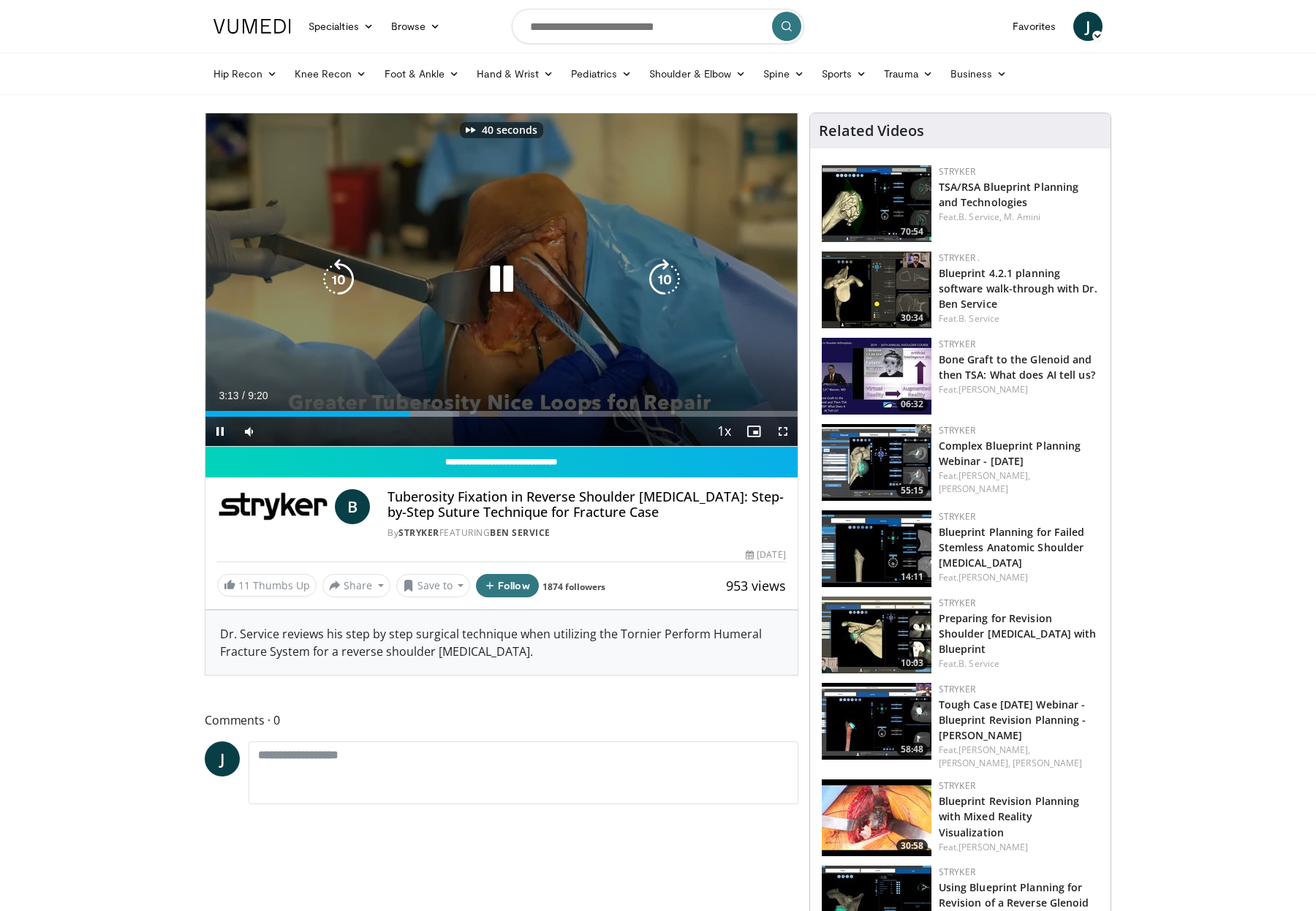
click at [658, 282] on icon "Video Player" at bounding box center [664, 279] width 41 height 41
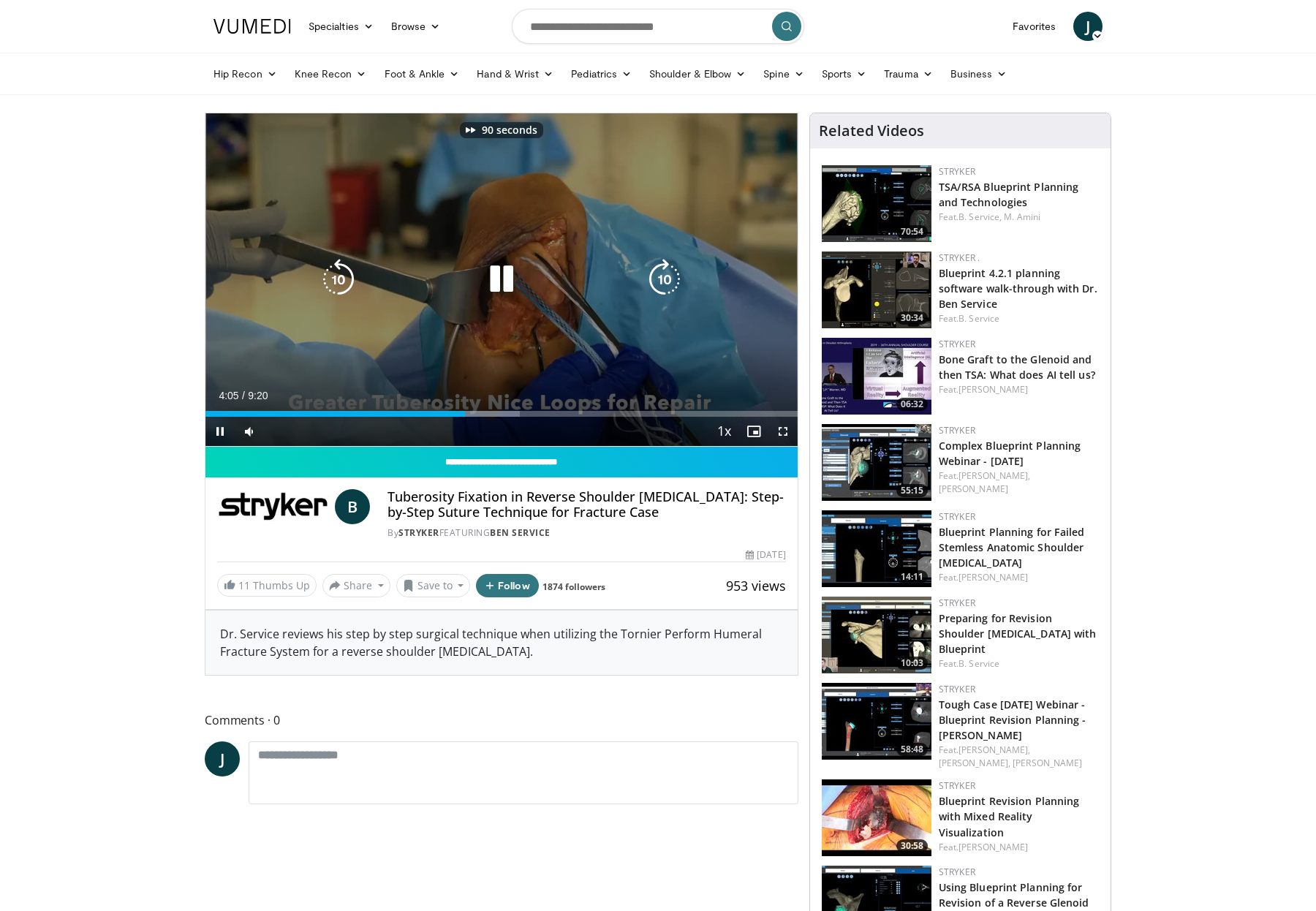
click at [658, 282] on icon "Video Player" at bounding box center [664, 279] width 41 height 41
click at [669, 287] on icon "Video Player" at bounding box center [664, 279] width 41 height 41
click at [659, 269] on icon "Video Player" at bounding box center [664, 279] width 41 height 41
click at [663, 274] on icon "Video Player" at bounding box center [664, 279] width 41 height 41
click at [672, 283] on icon "Video Player" at bounding box center [664, 279] width 41 height 41
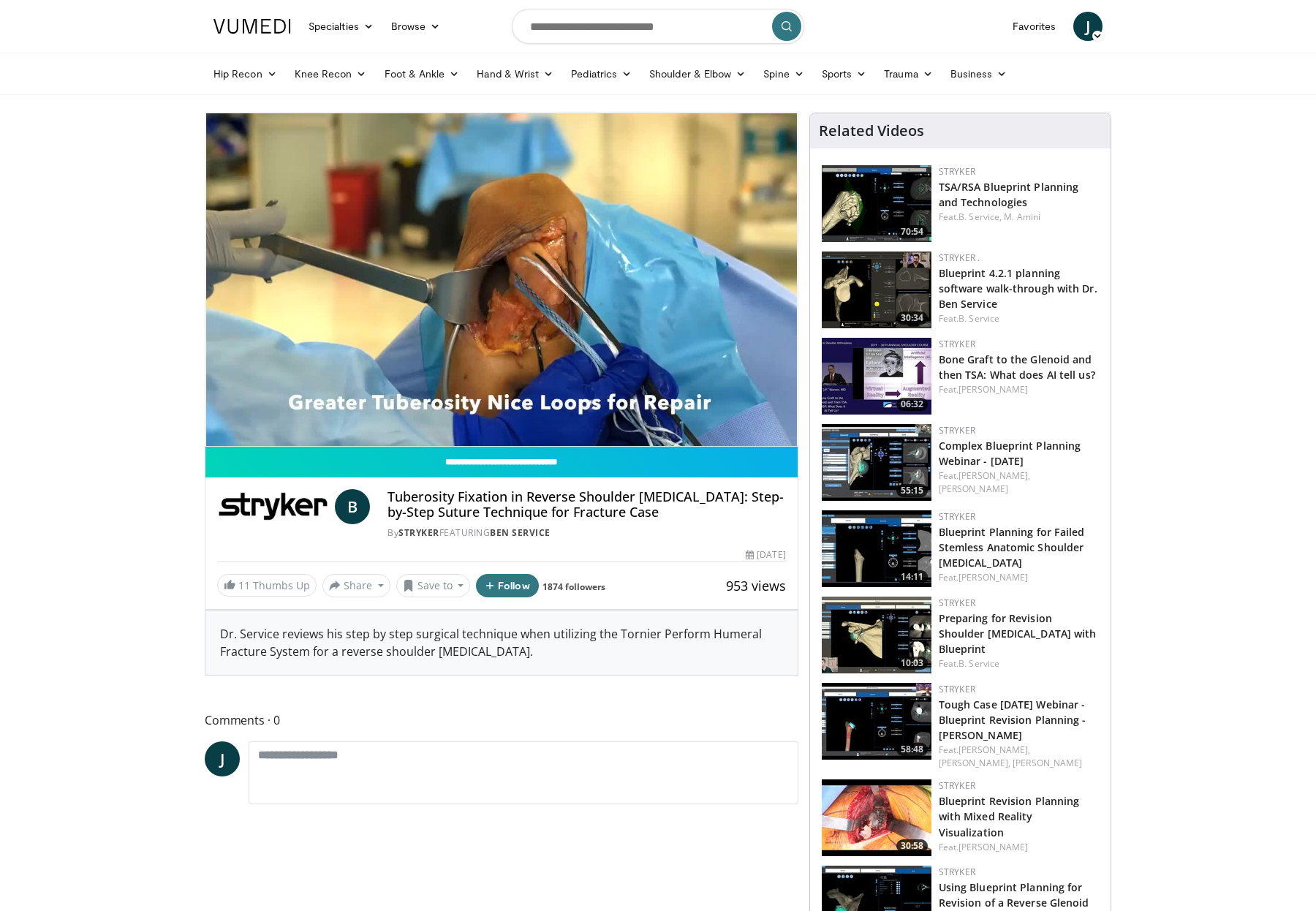
click at [663, 280] on div "10 seconds Tap to unmute" at bounding box center [501, 279] width 593 height 333
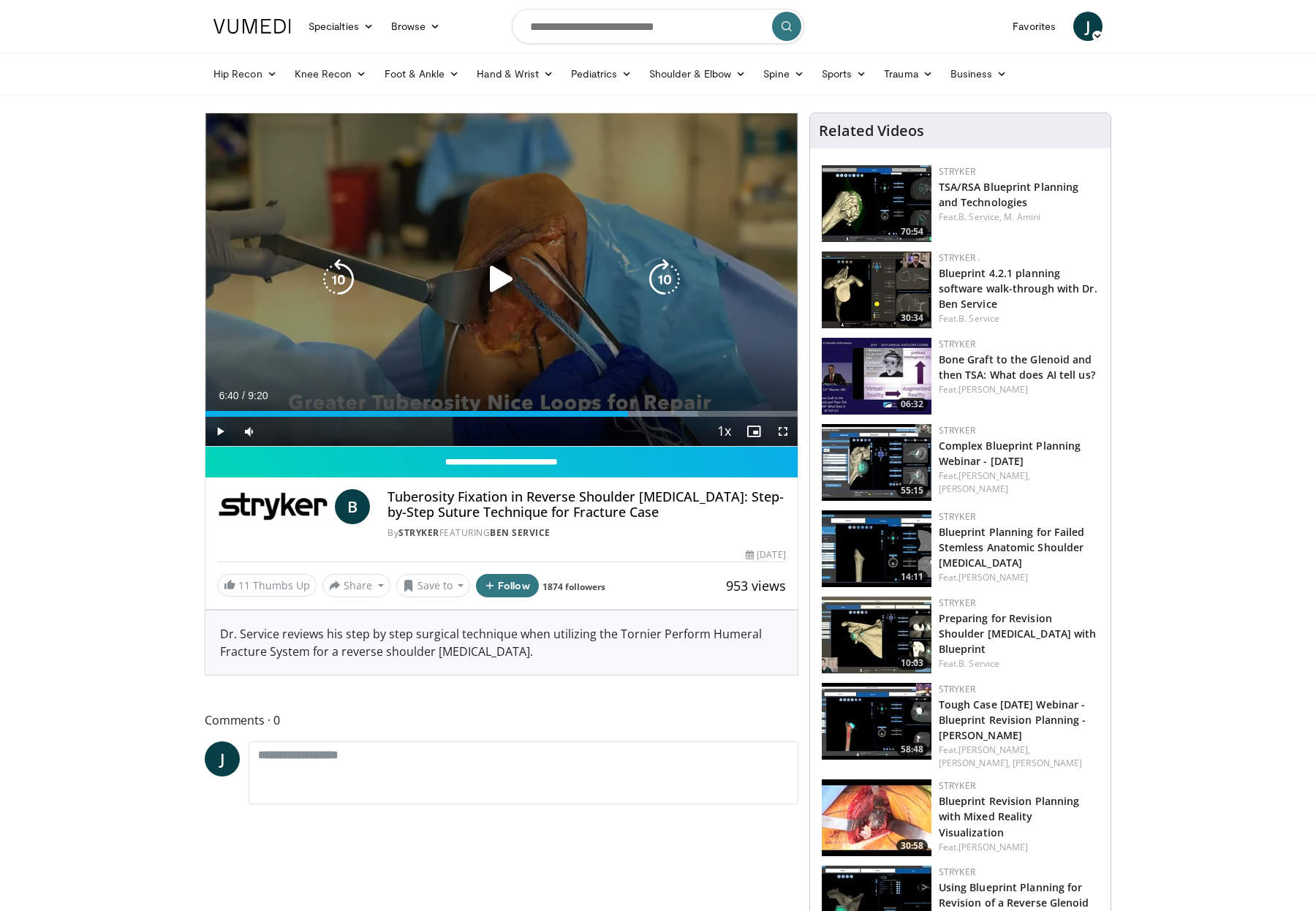
click at [481, 291] on icon "Video Player" at bounding box center [501, 279] width 41 height 41
click at [648, 268] on icon "Video Player" at bounding box center [664, 279] width 41 height 41
click at [650, 269] on icon "Video Player" at bounding box center [664, 279] width 41 height 41
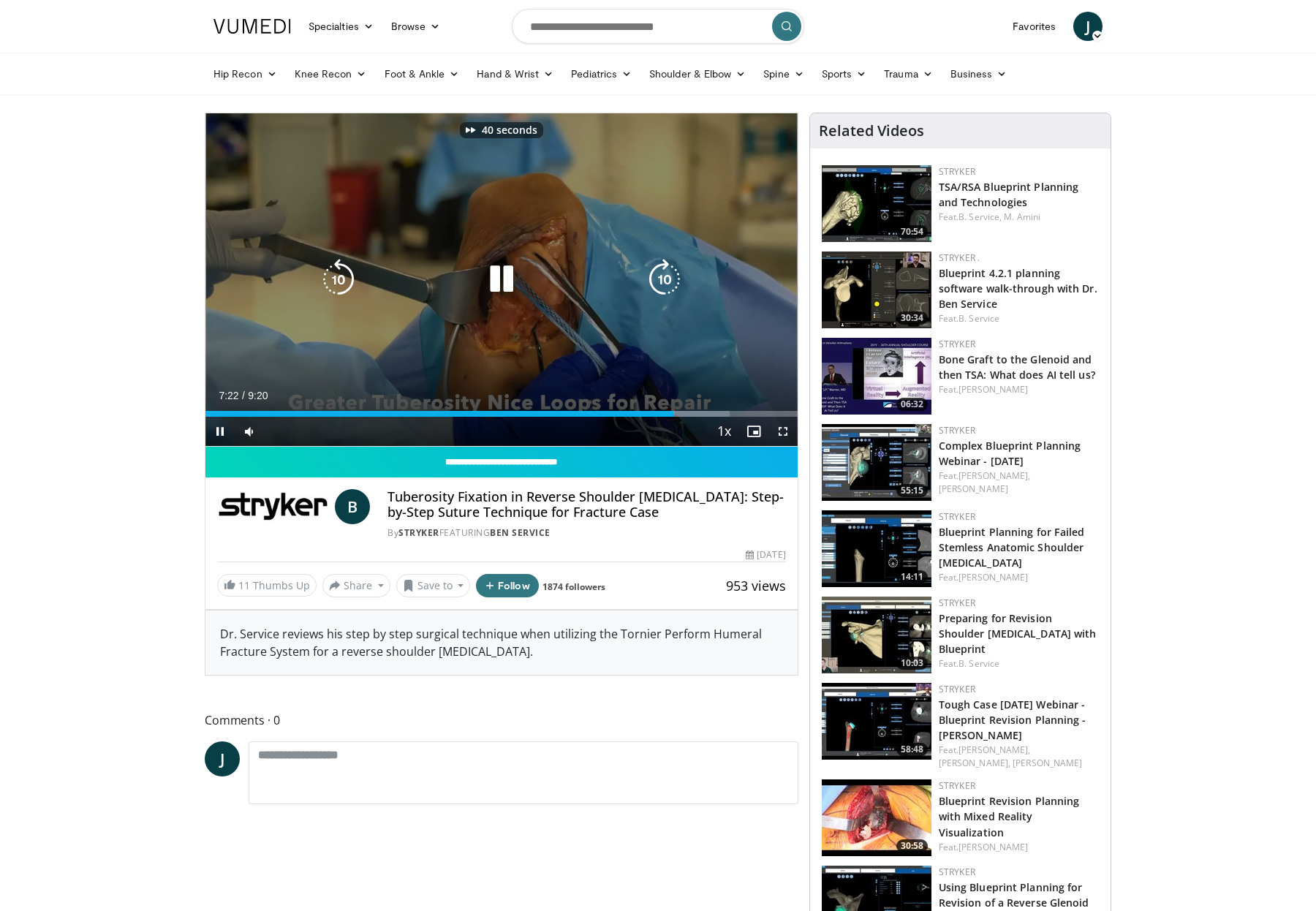
click at [650, 269] on icon "Video Player" at bounding box center [664, 279] width 41 height 41
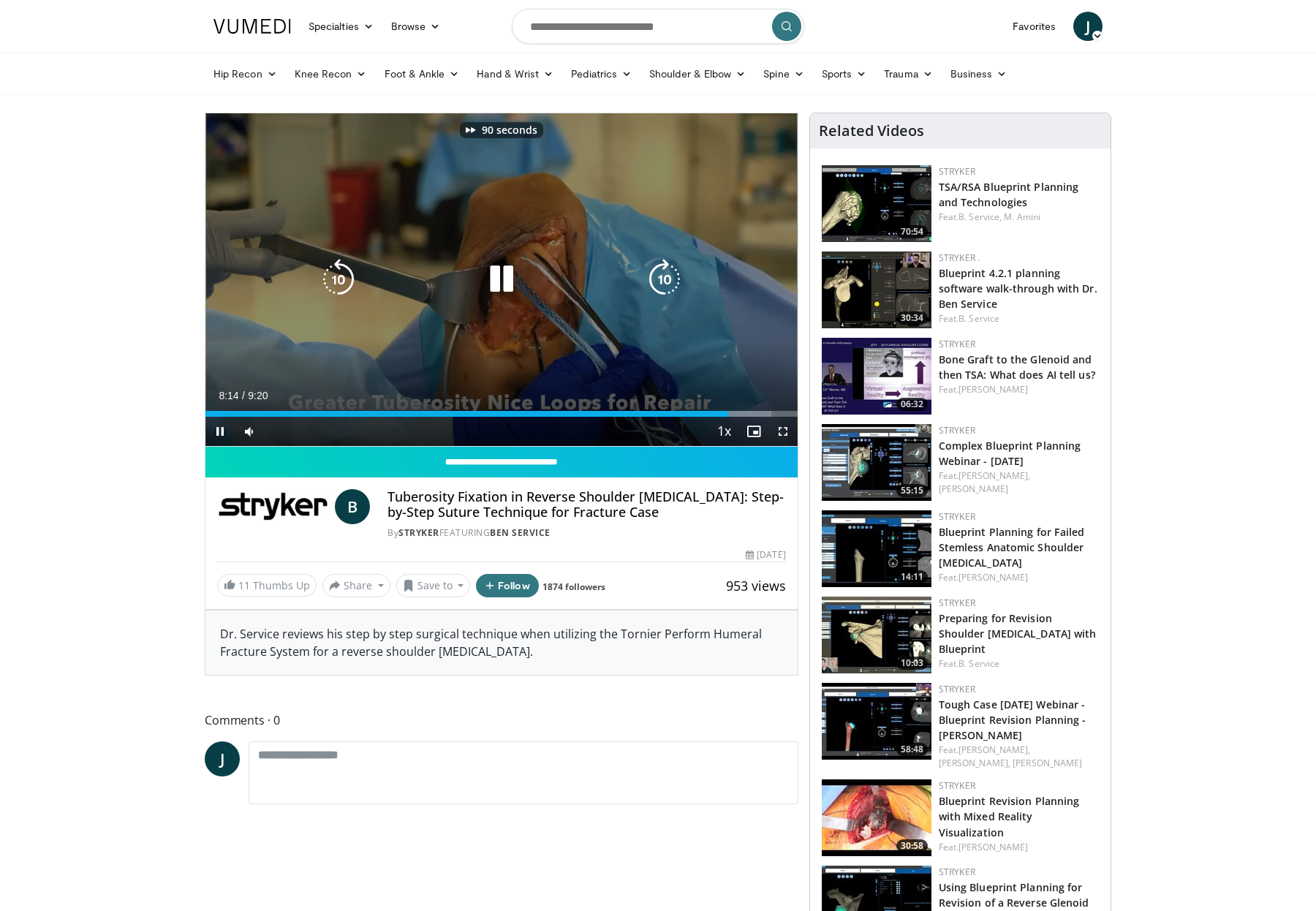
click at [650, 269] on icon "Video Player" at bounding box center [664, 279] width 41 height 41
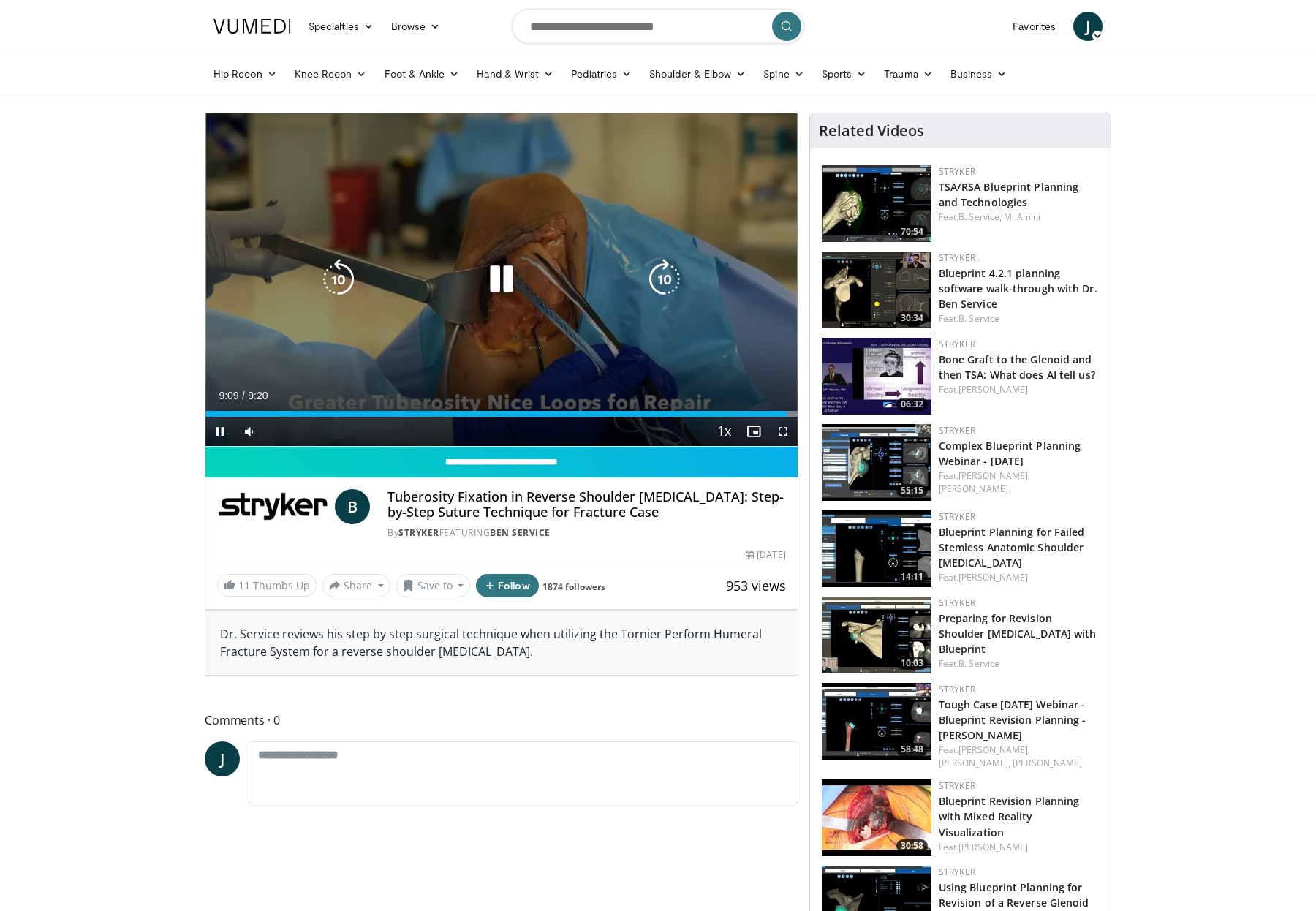
click at [658, 276] on icon "Video Player" at bounding box center [664, 279] width 41 height 41
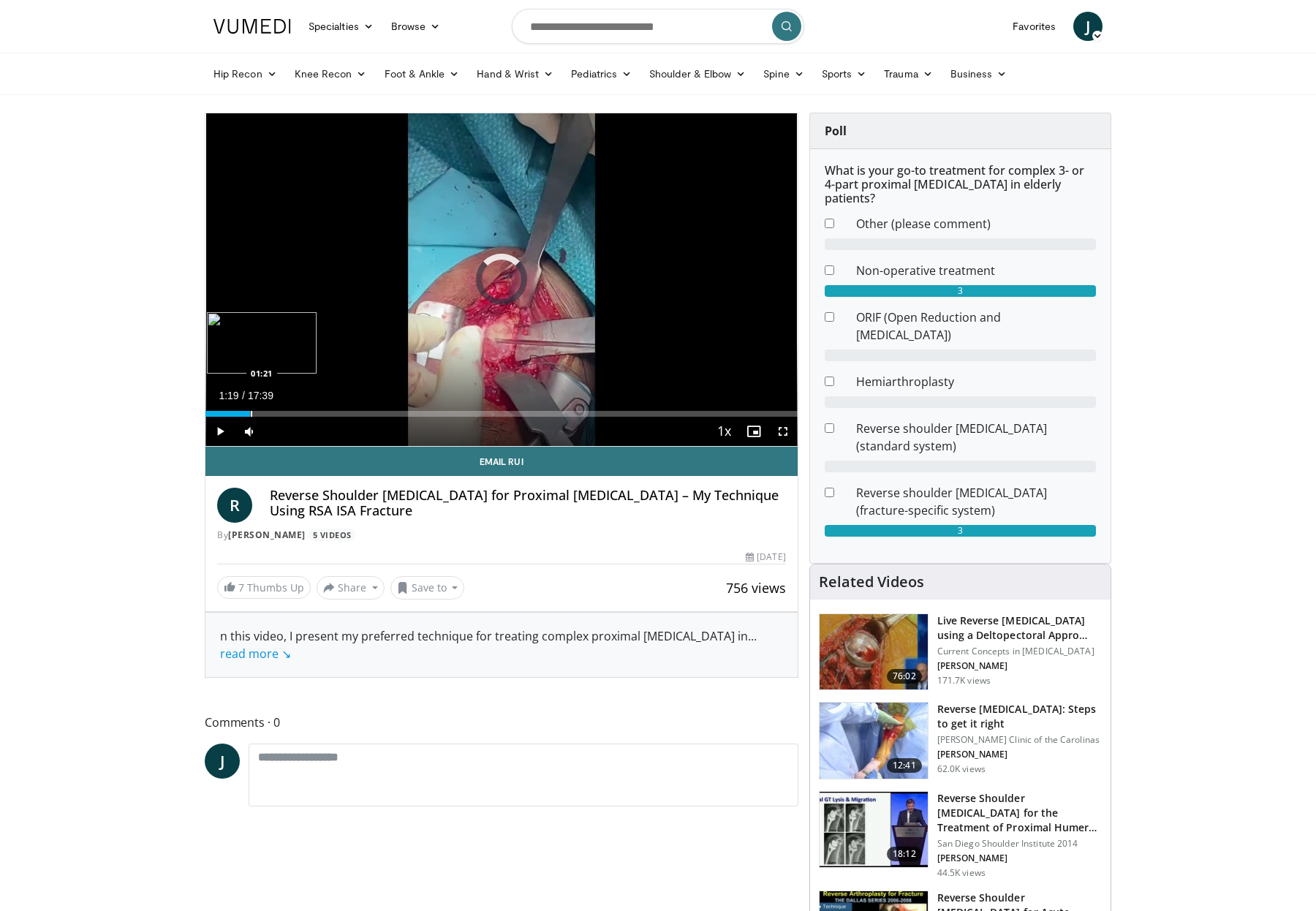
click at [250, 415] on div "Loaded : 3.74% 01:19 01:21" at bounding box center [501, 414] width 593 height 6
click at [306, 415] on div "Progress Bar" at bounding box center [306, 414] width 2 height 6
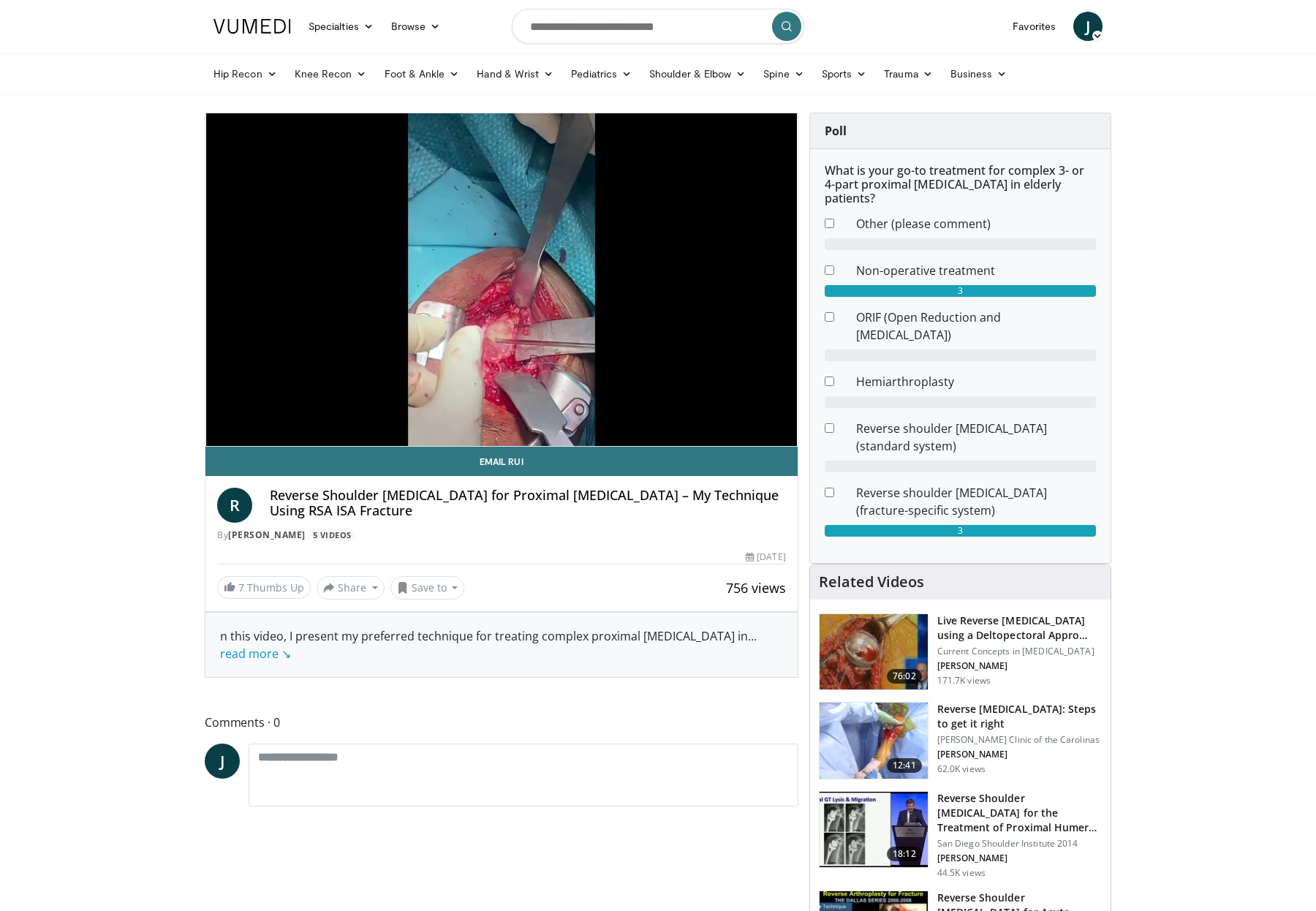
click at [362, 412] on div "10 seconds Tap to unmute" at bounding box center [501, 279] width 593 height 333
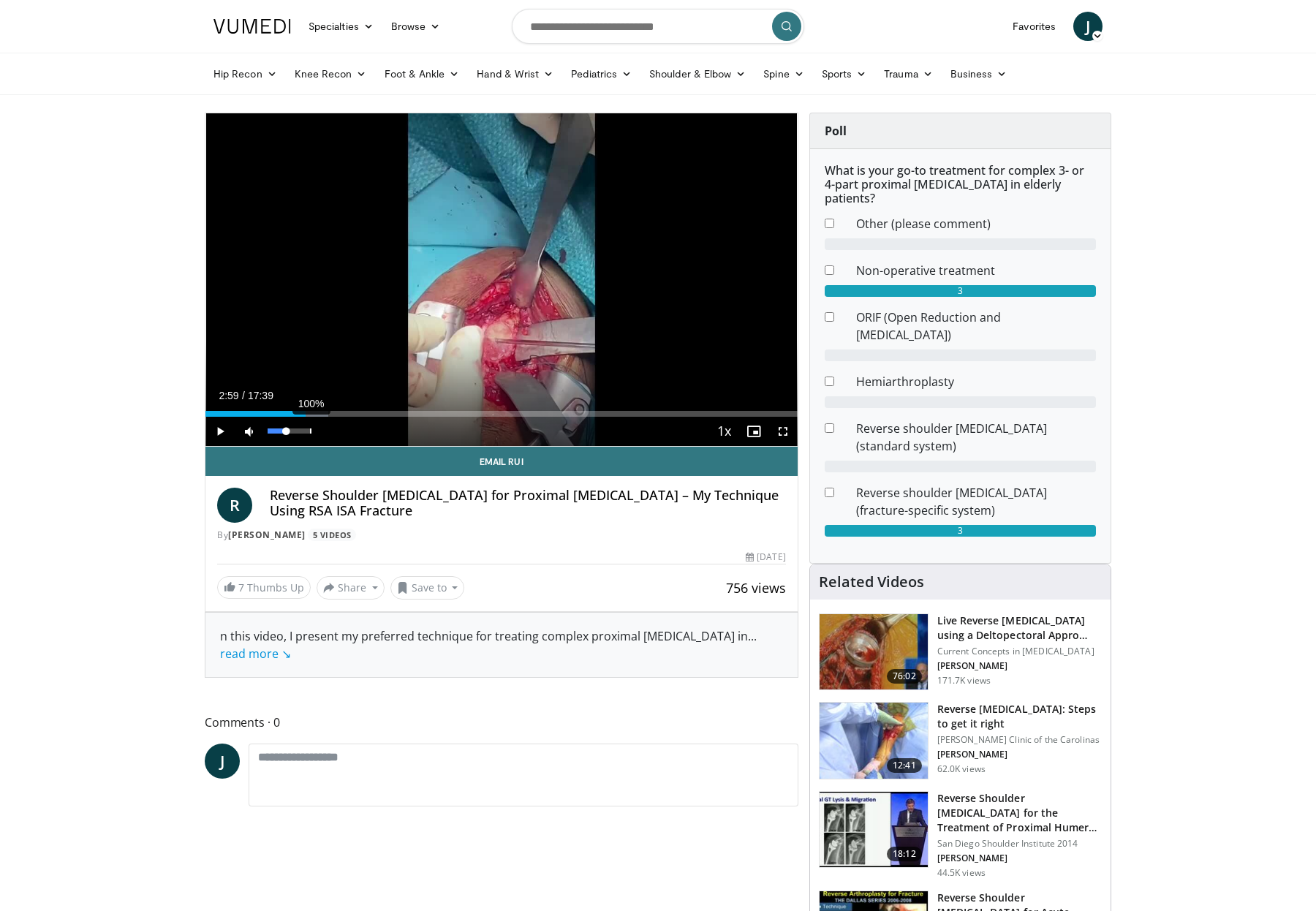
click at [307, 432] on div "100%" at bounding box center [288, 431] width 41 height 5
click at [219, 431] on span "Video Player" at bounding box center [219, 431] width 30 height 30
click at [369, 412] on div "Progress Bar" at bounding box center [370, 414] width 2 height 6
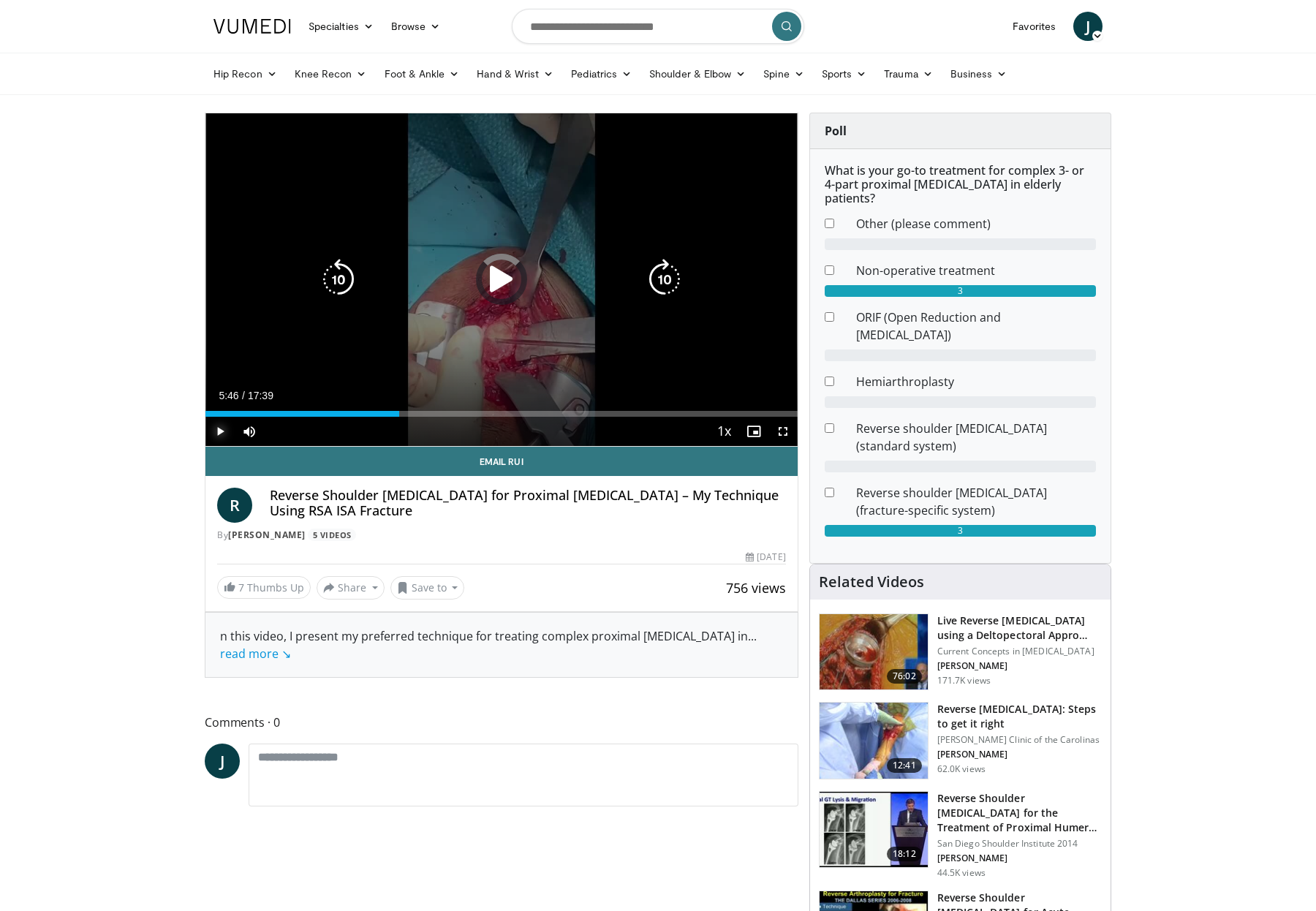
click at [398, 411] on div "Loaded : 29.29% 05:46 05:28" at bounding box center [501, 414] width 593 height 6
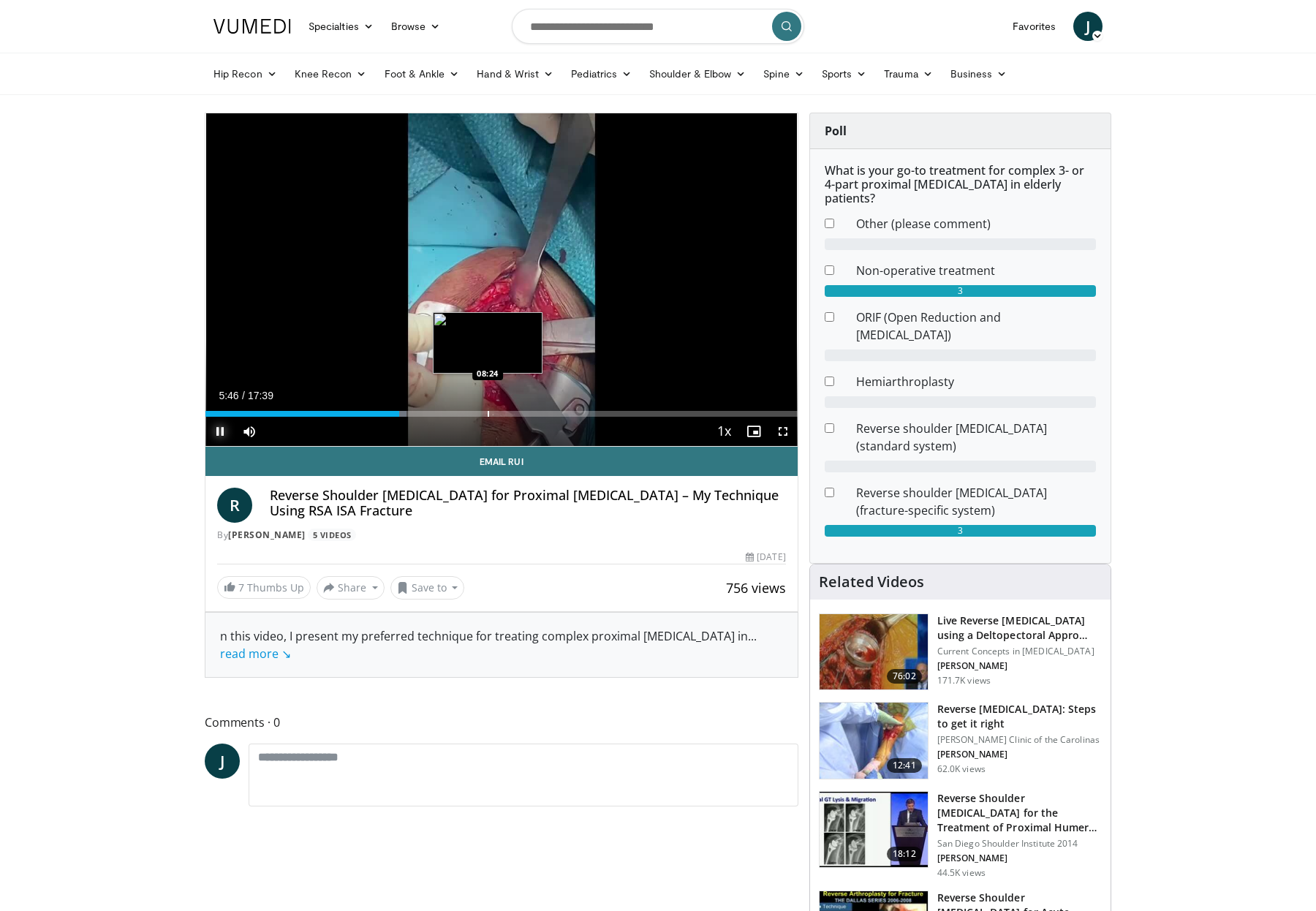
click at [490, 413] on div "Progress Bar" at bounding box center [489, 414] width 2 height 6
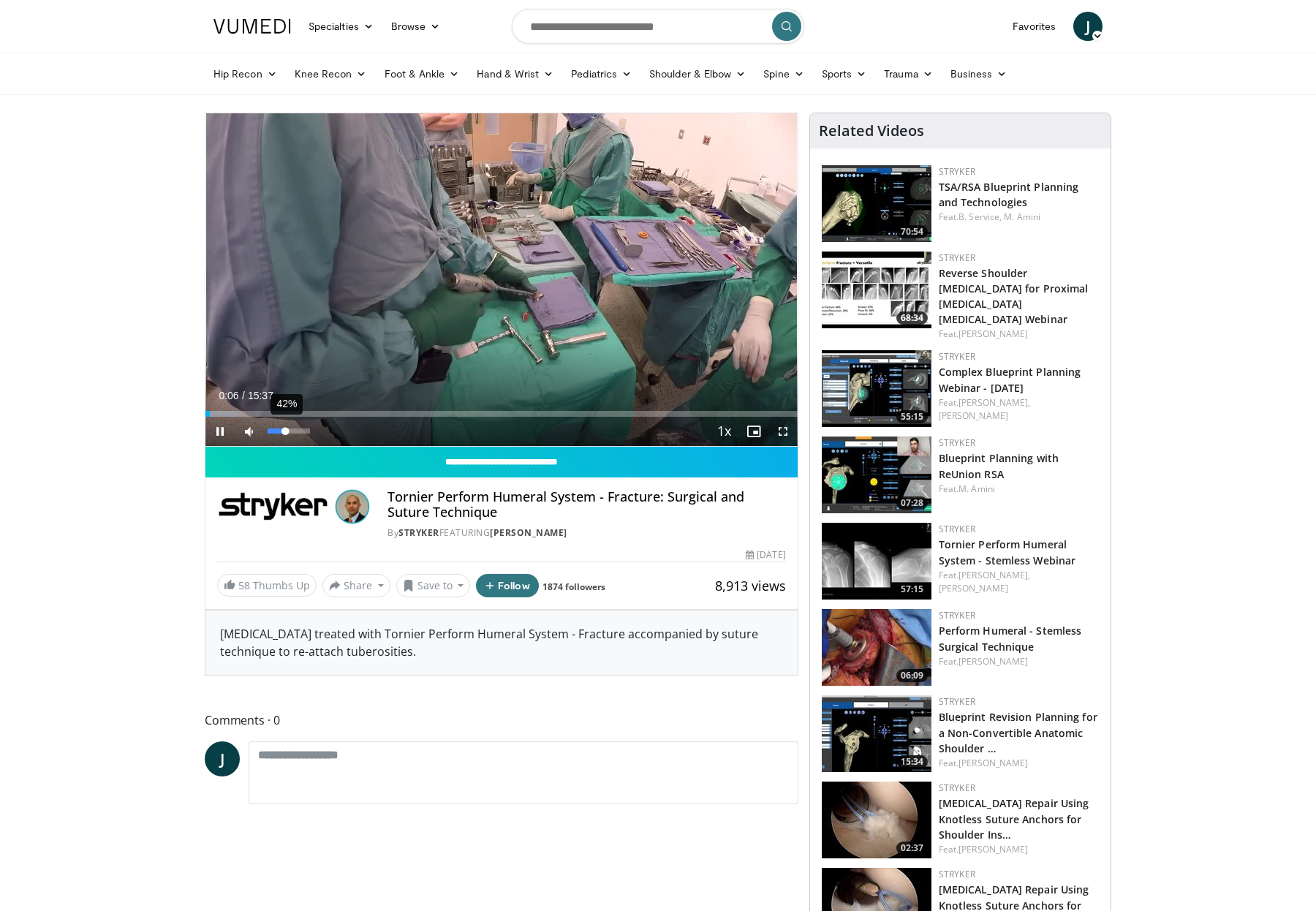
click at [285, 431] on div "42%" at bounding box center [288, 431] width 41 height 5
click at [346, 413] on div "Progress Bar" at bounding box center [347, 414] width 2 height 6
click at [266, 416] on div "Progress Bar" at bounding box center [266, 414] width 2 height 6
click at [786, 432] on span "Video Player" at bounding box center [783, 431] width 30 height 30
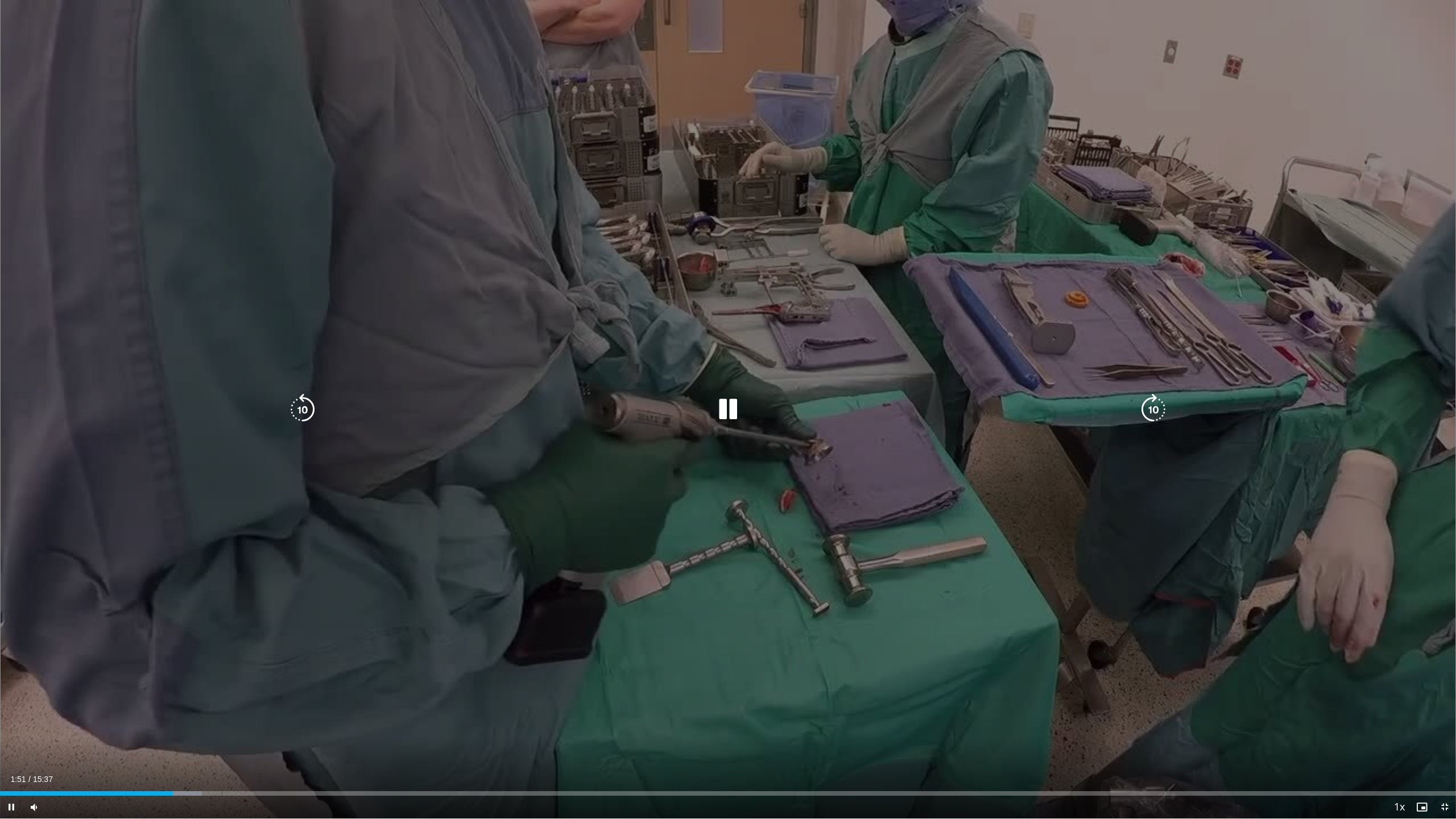
click at [1023, 418] on icon "Video Player" at bounding box center [1153, 409] width 32 height 32
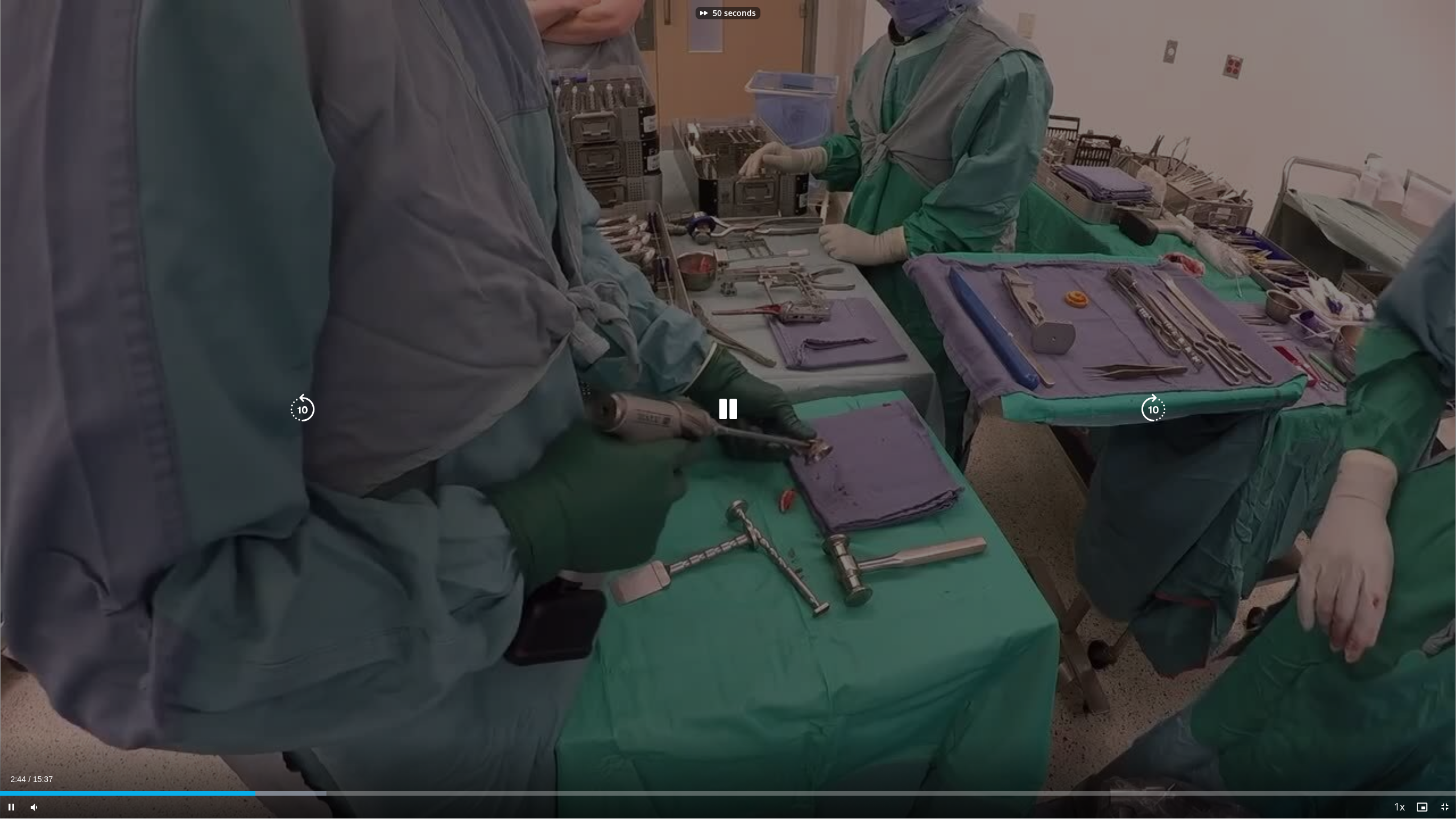
click at [1023, 418] on icon "Video Player" at bounding box center [1153, 409] width 32 height 32
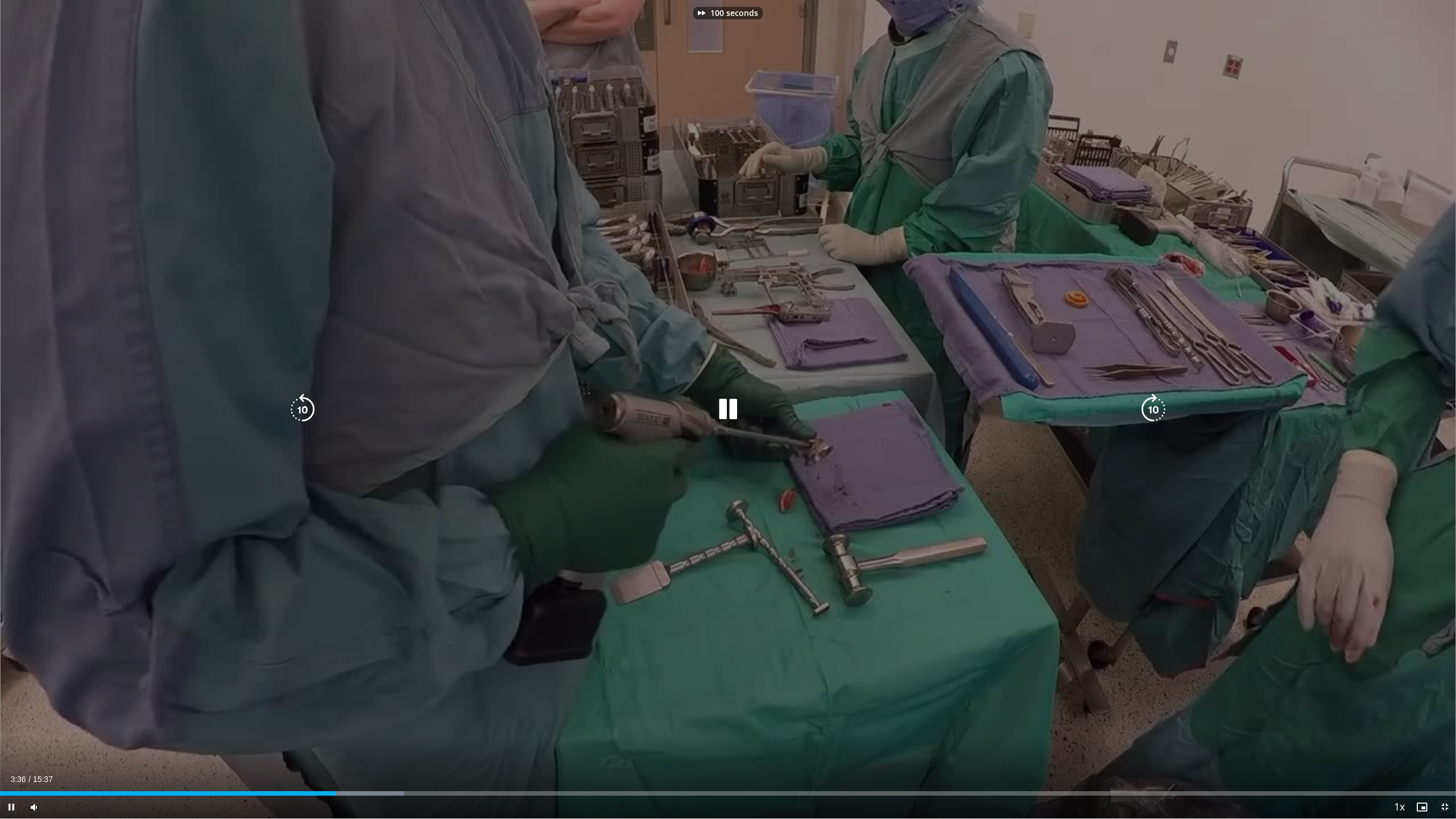
click at [1023, 418] on icon "Video Player" at bounding box center [1153, 409] width 32 height 32
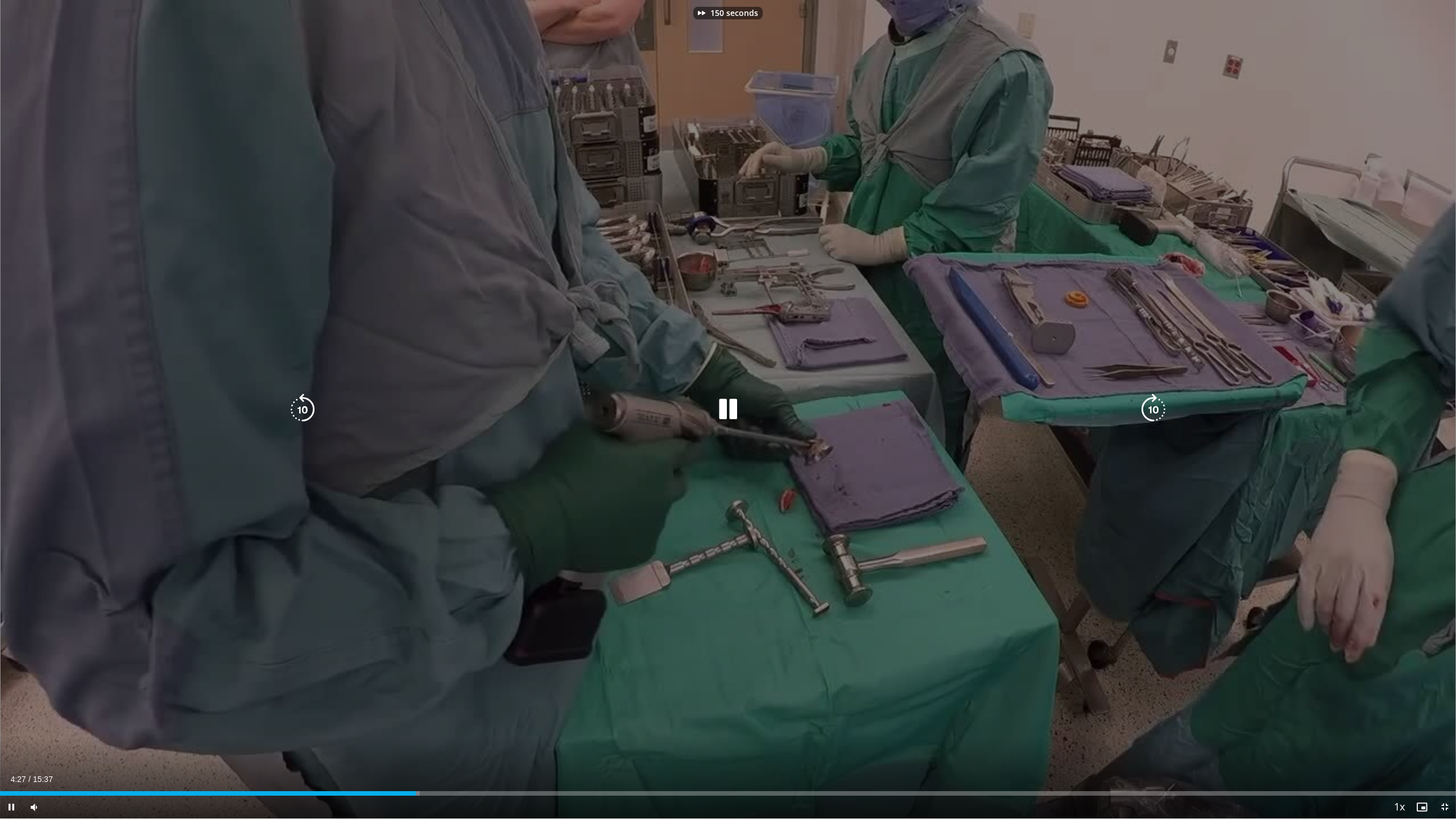
click at [1023, 418] on icon "Video Player" at bounding box center [1153, 409] width 32 height 32
click at [1023, 416] on icon "Video Player" at bounding box center [1153, 409] width 32 height 32
click at [307, 412] on icon "Video Player" at bounding box center [303, 409] width 32 height 32
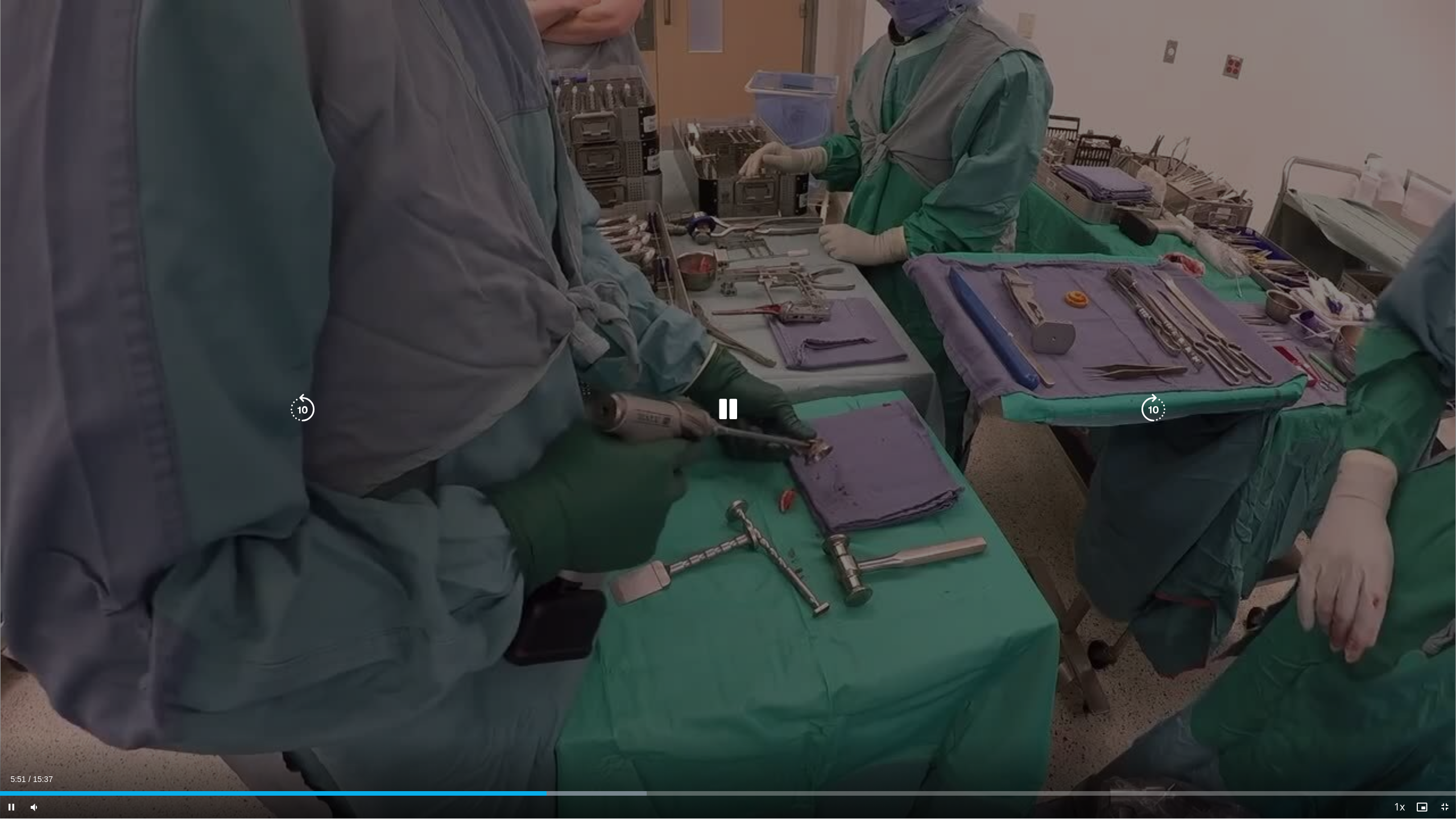
click at [1023, 413] on icon "Video Player" at bounding box center [1153, 409] width 32 height 32
click at [1023, 407] on icon "Video Player" at bounding box center [1153, 409] width 32 height 32
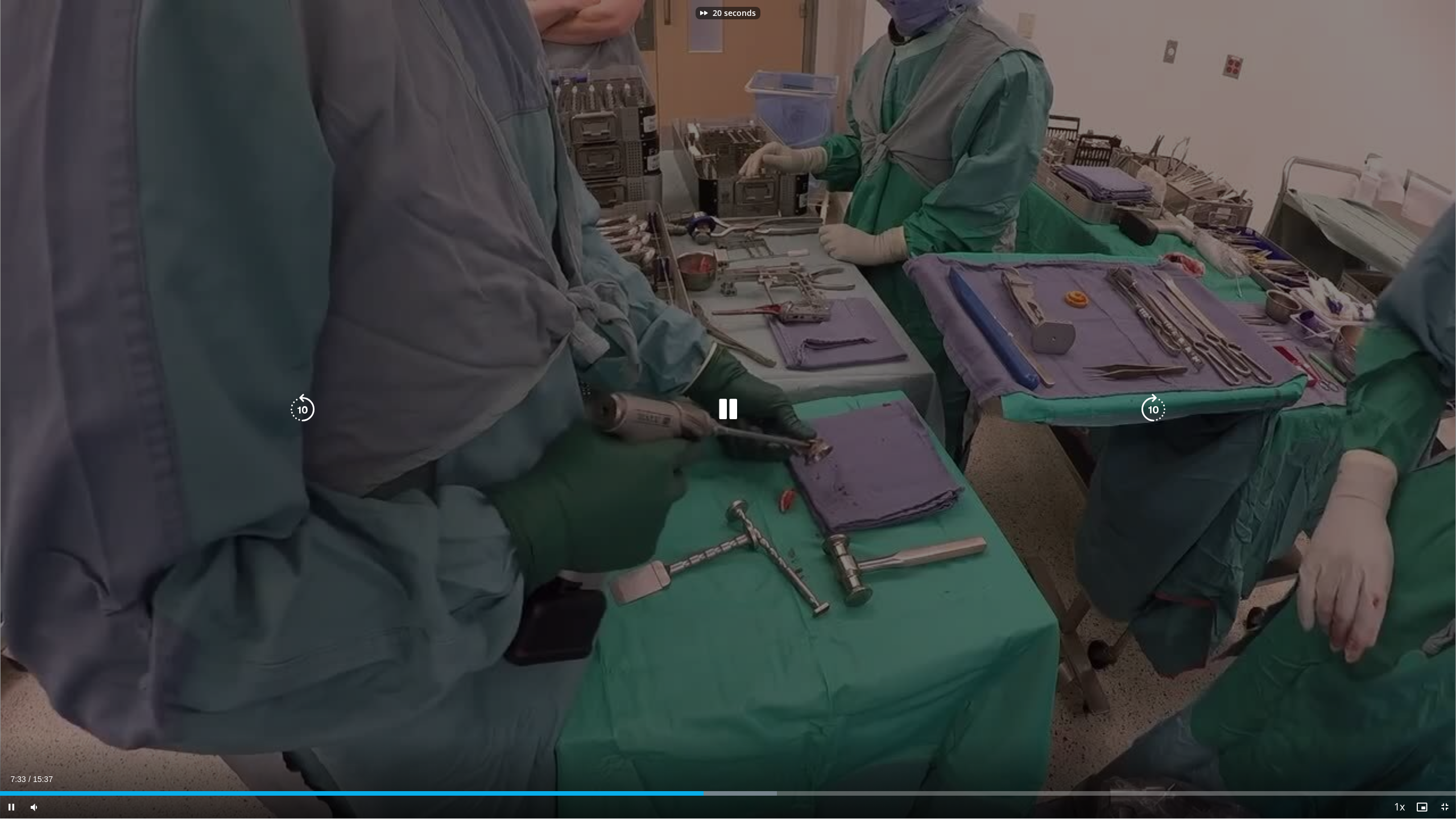
click at [1023, 407] on icon "Video Player" at bounding box center [1153, 409] width 32 height 32
click at [1023, 414] on icon "Video Player" at bounding box center [1153, 409] width 32 height 32
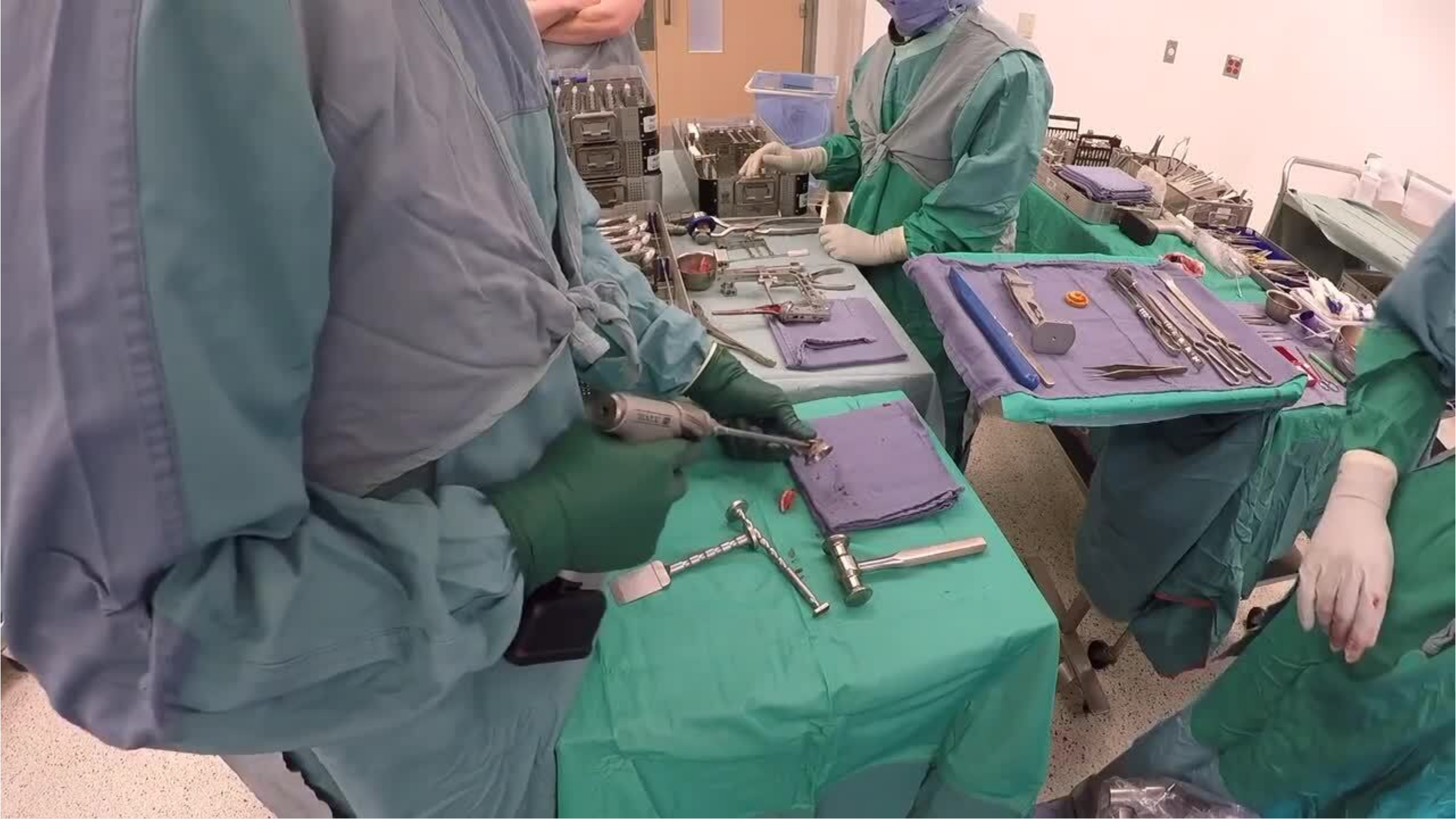
click at [1023, 414] on div "30 seconds Tap to unmute" at bounding box center [728, 409] width 1456 height 819
